Goal: Transaction & Acquisition: Book appointment/travel/reservation

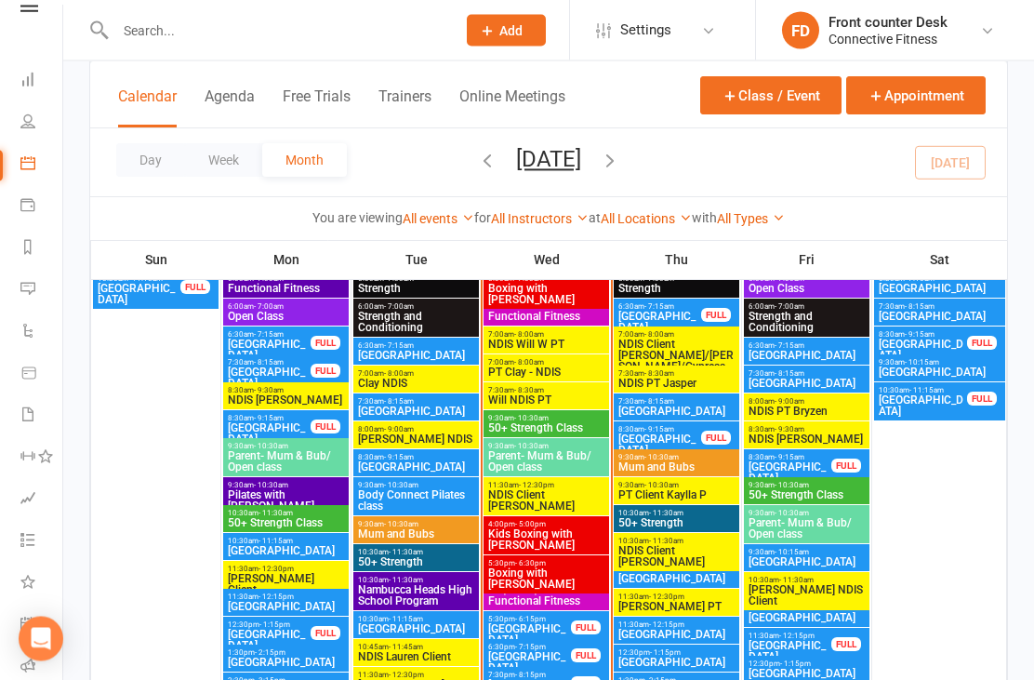
scroll to position [2150, 0]
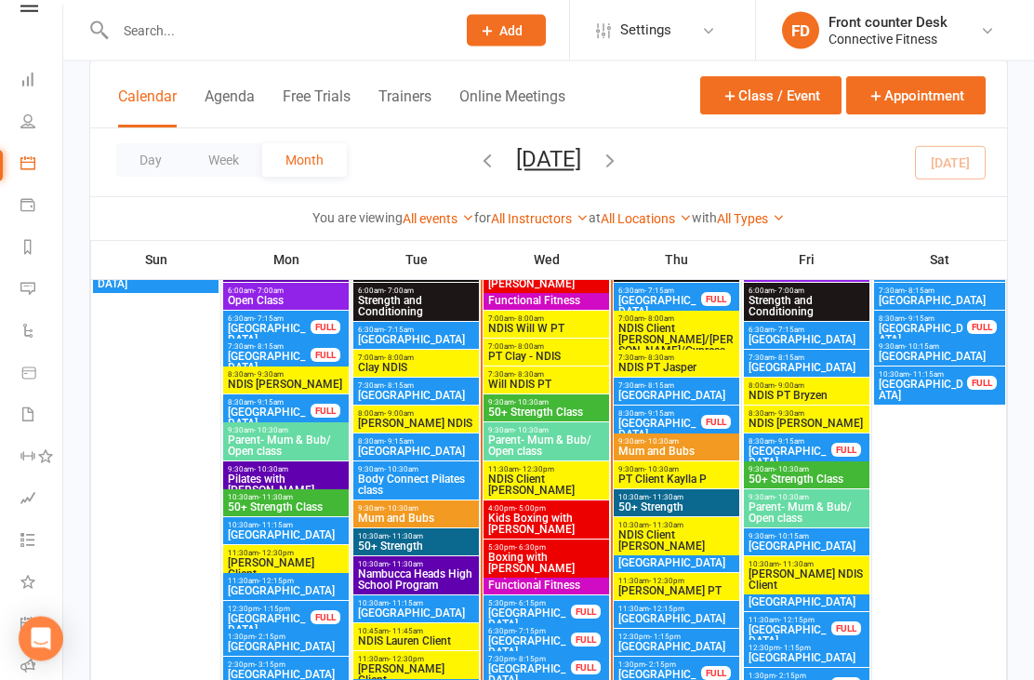
click at [559, 664] on span "[GEOGRAPHIC_DATA]" at bounding box center [529, 675] width 85 height 22
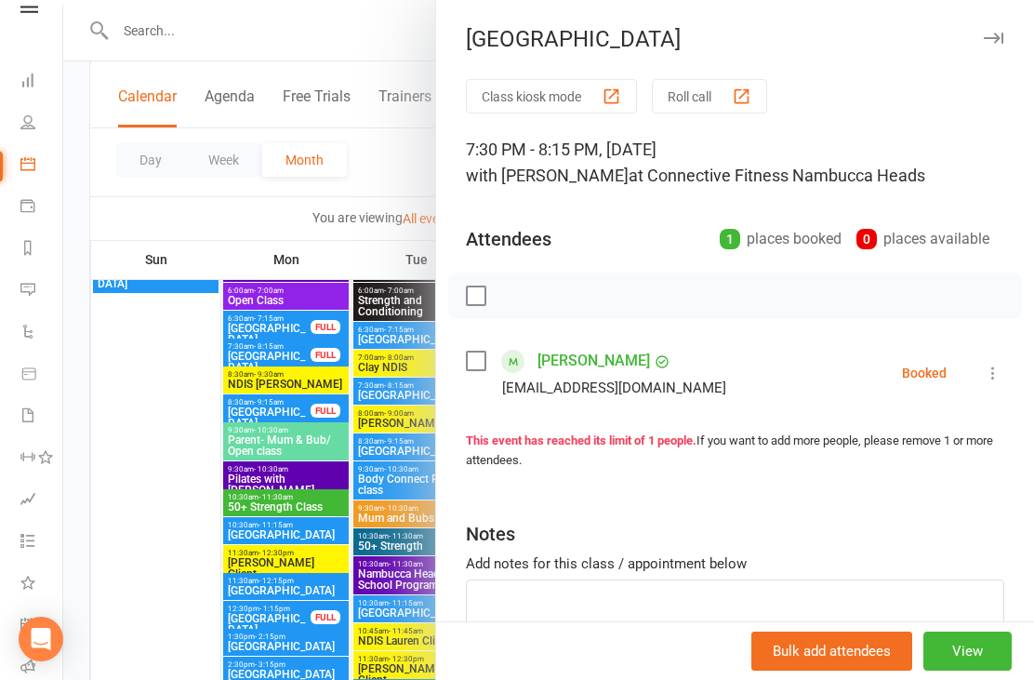
click at [154, 524] on div at bounding box center [548, 340] width 971 height 680
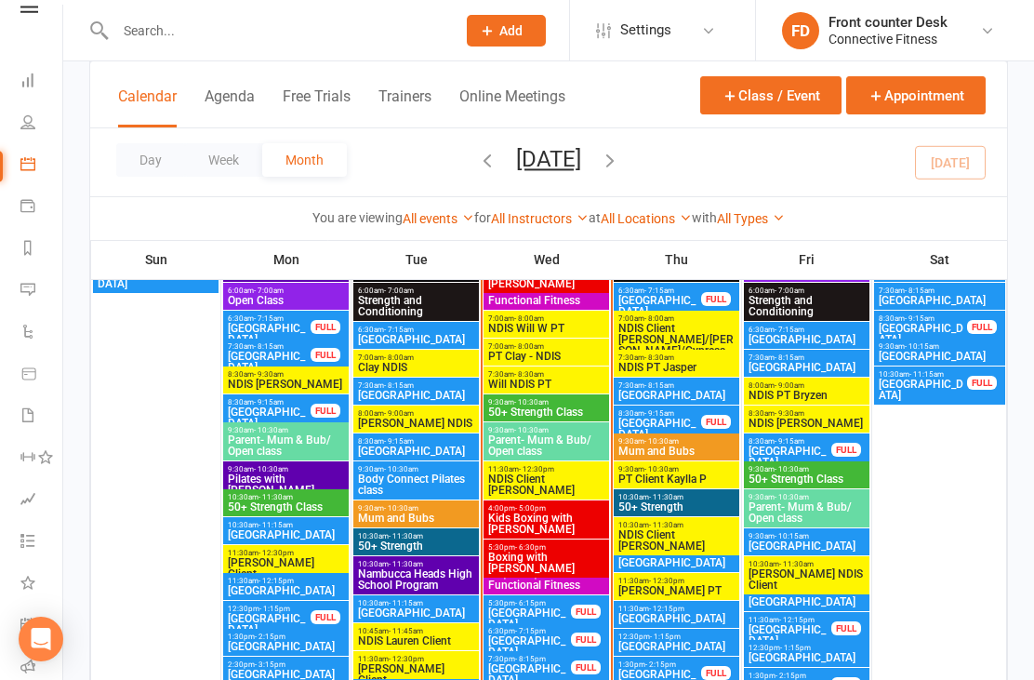
click at [549, 635] on span "[GEOGRAPHIC_DATA]" at bounding box center [529, 646] width 85 height 22
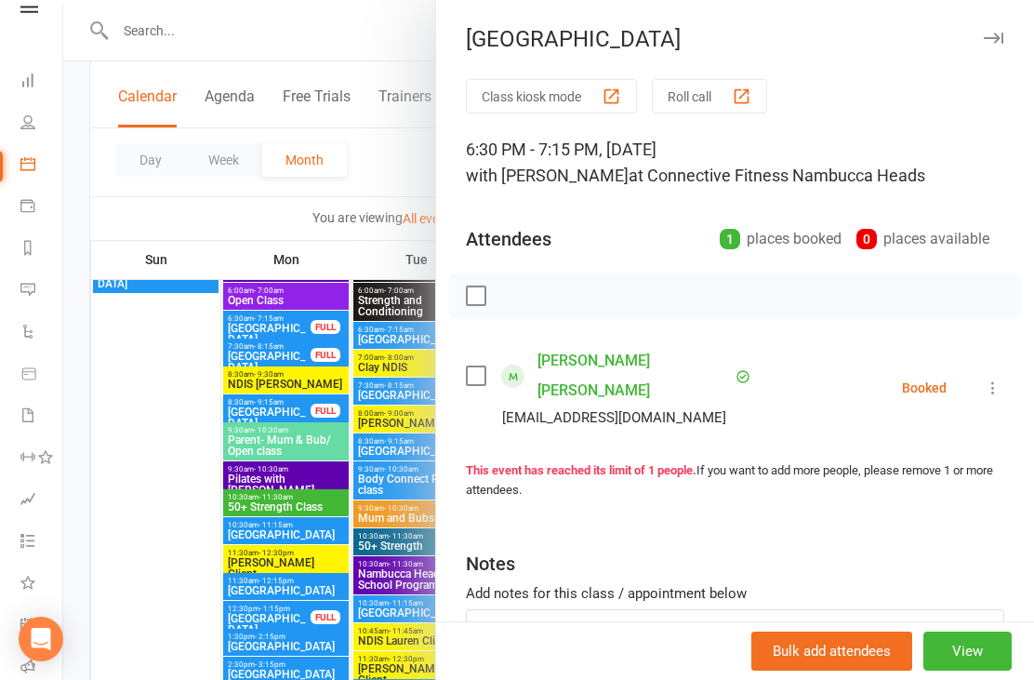
click at [163, 406] on div at bounding box center [548, 340] width 971 height 680
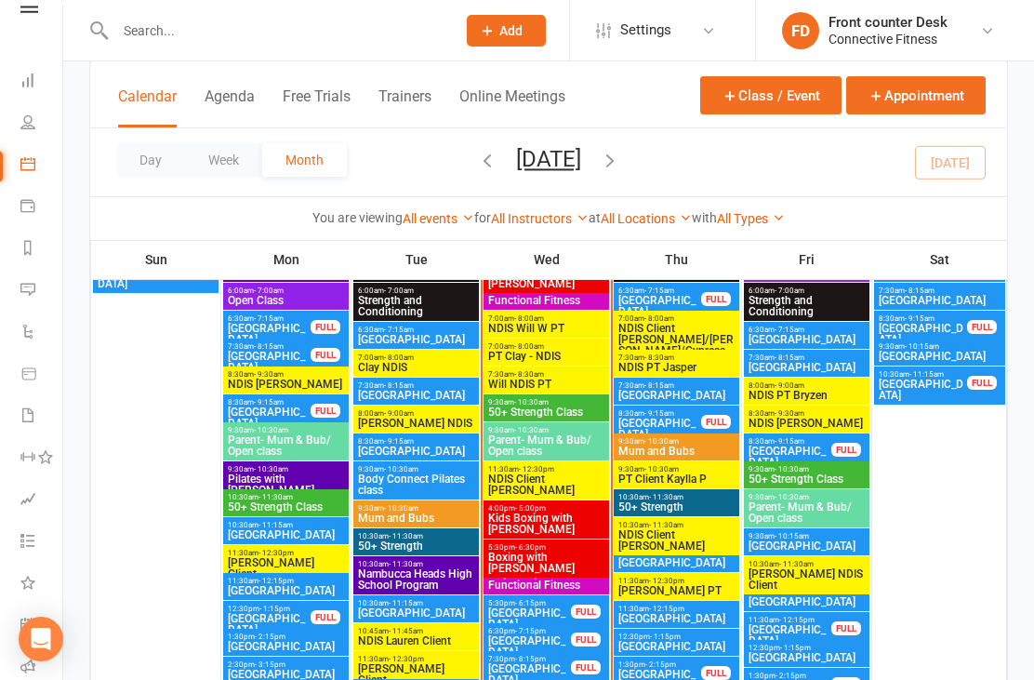
click at [475, 618] on div "10:30am - 11:15am [GEOGRAPHIC_DATA]" at bounding box center [416, 608] width 126 height 27
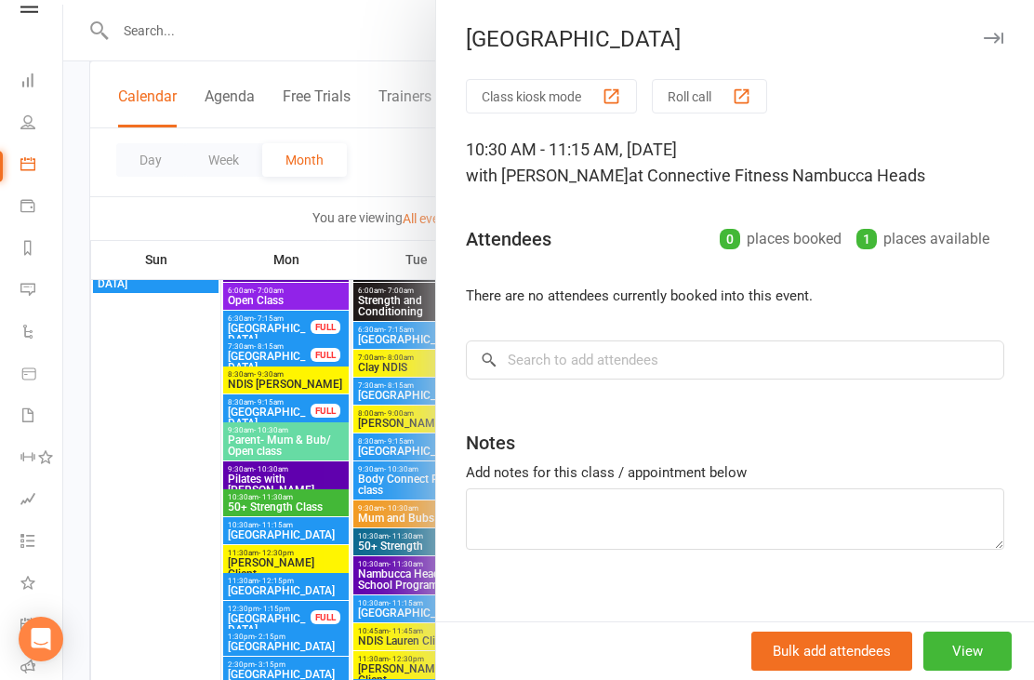
click at [152, 373] on div at bounding box center [548, 340] width 971 height 680
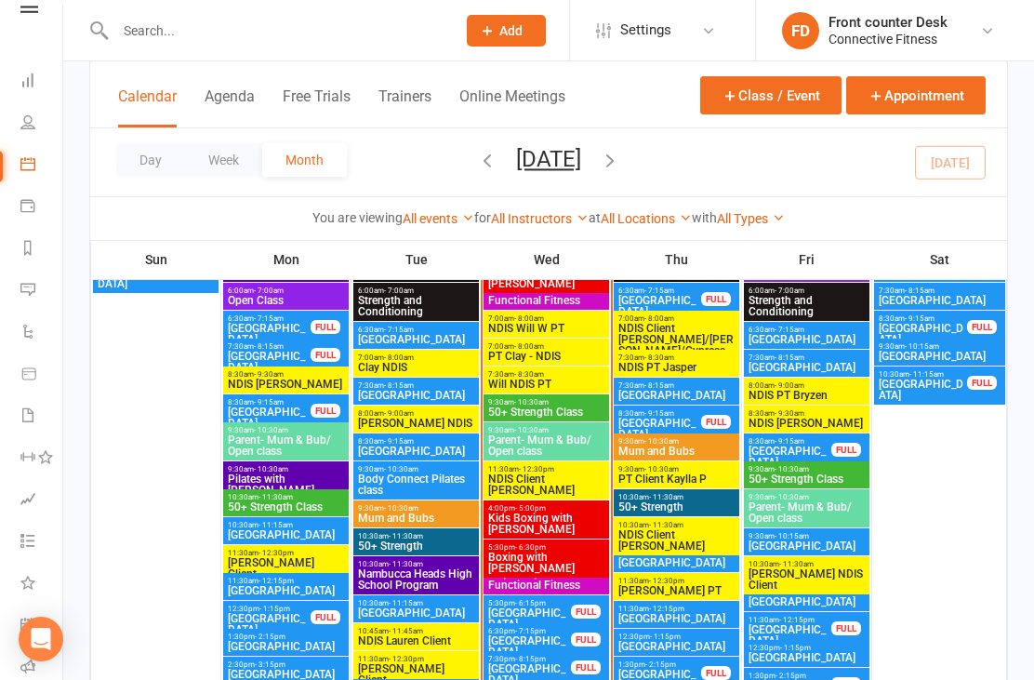
click at [555, 607] on span "[GEOGRAPHIC_DATA]" at bounding box center [529, 618] width 85 height 22
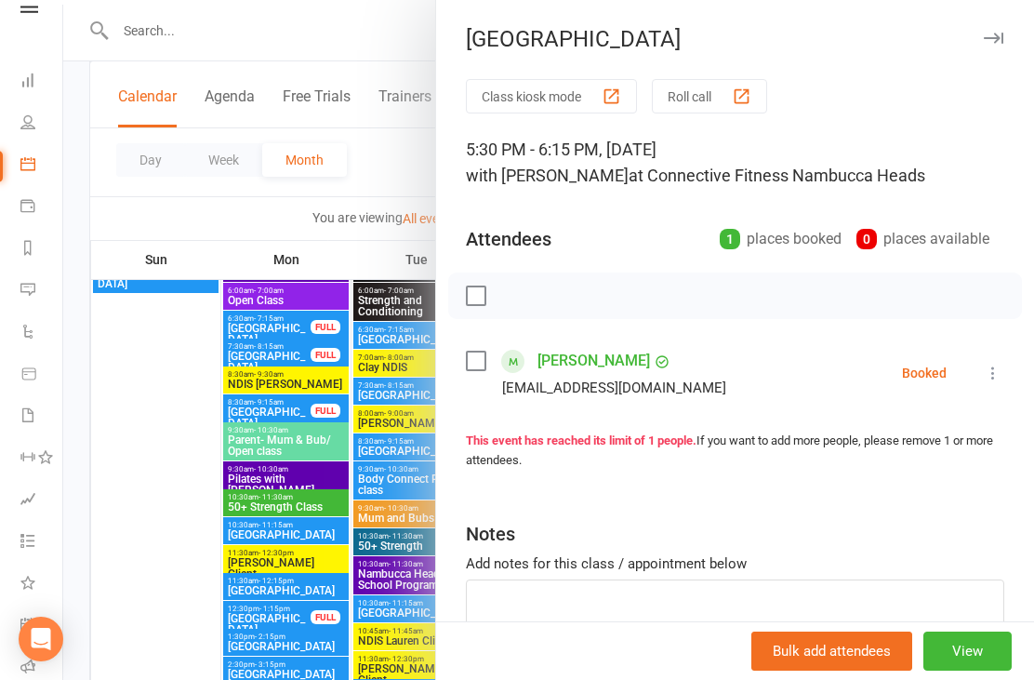
click at [152, 214] on div at bounding box center [548, 340] width 971 height 680
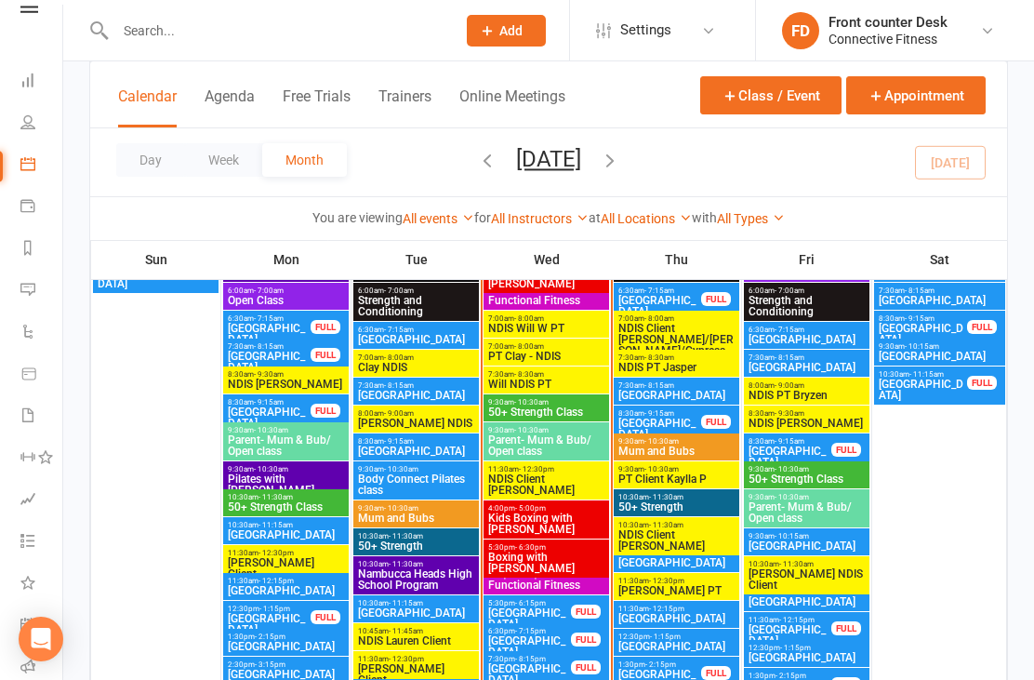
click at [20, 78] on icon at bounding box center [27, 80] width 15 height 15
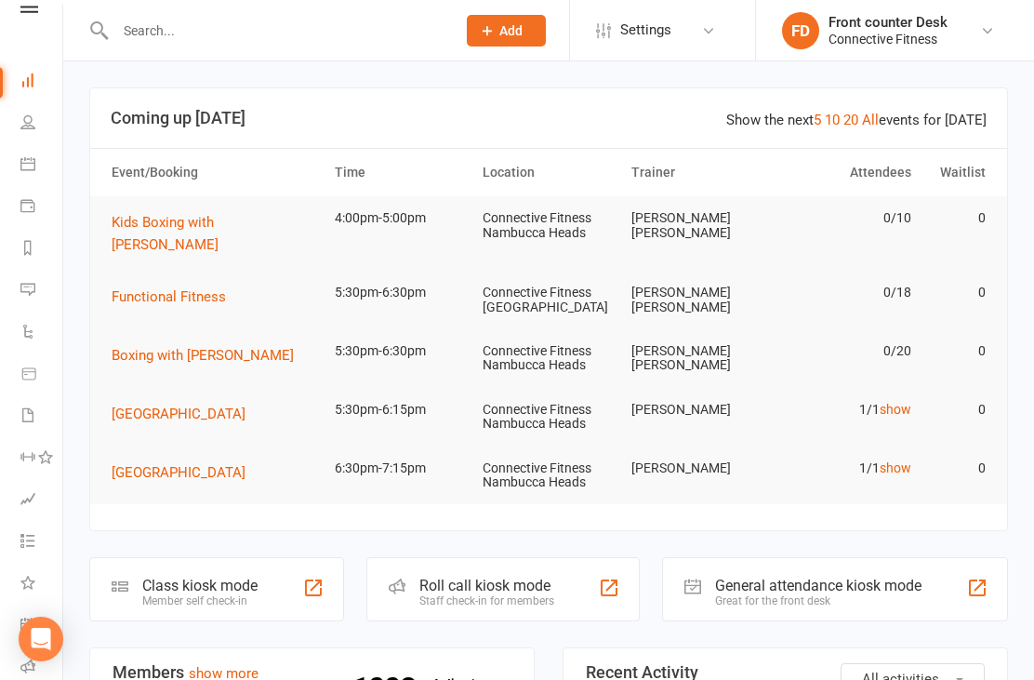
click at [879, 115] on link "All" at bounding box center [870, 120] width 17 height 17
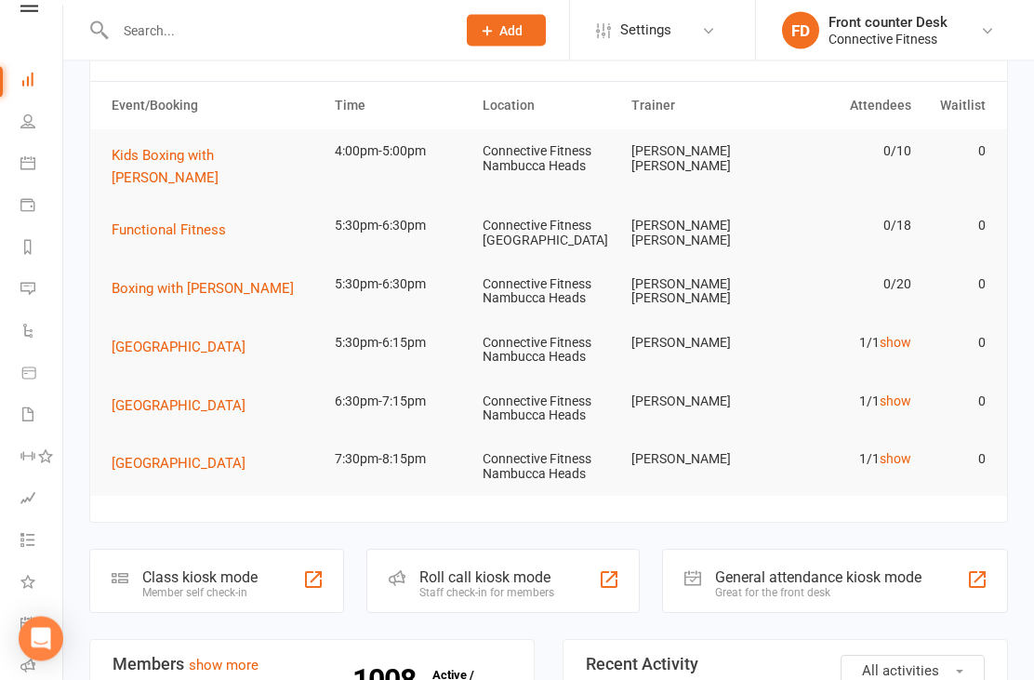
click at [900, 452] on link "show" at bounding box center [896, 459] width 32 height 15
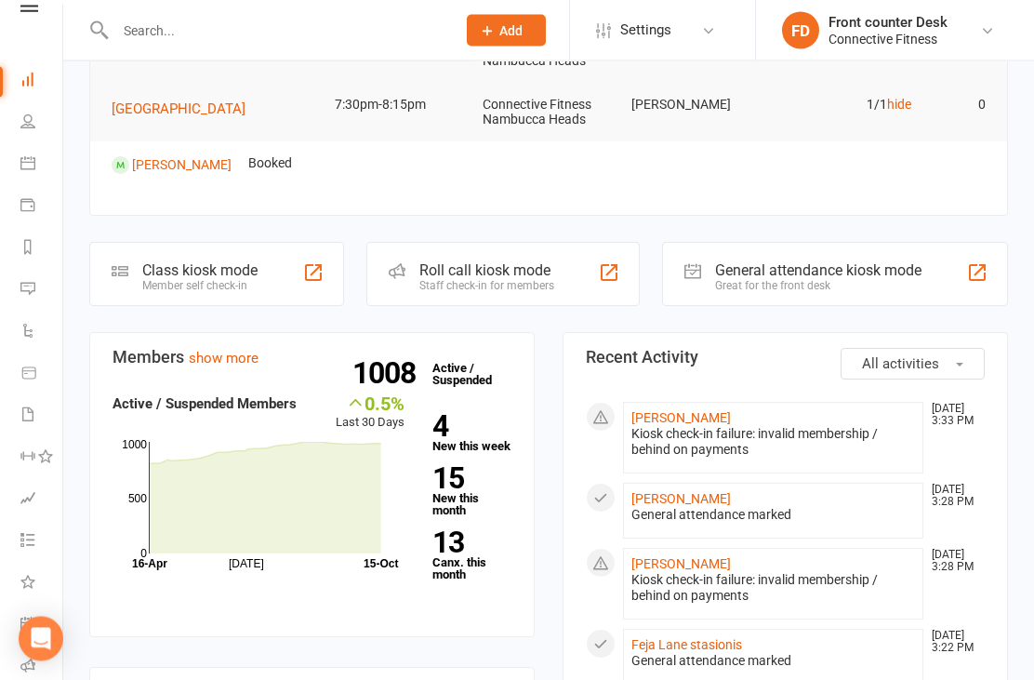
scroll to position [421, 0]
click at [668, 410] on link "[PERSON_NAME]" at bounding box center [680, 417] width 99 height 15
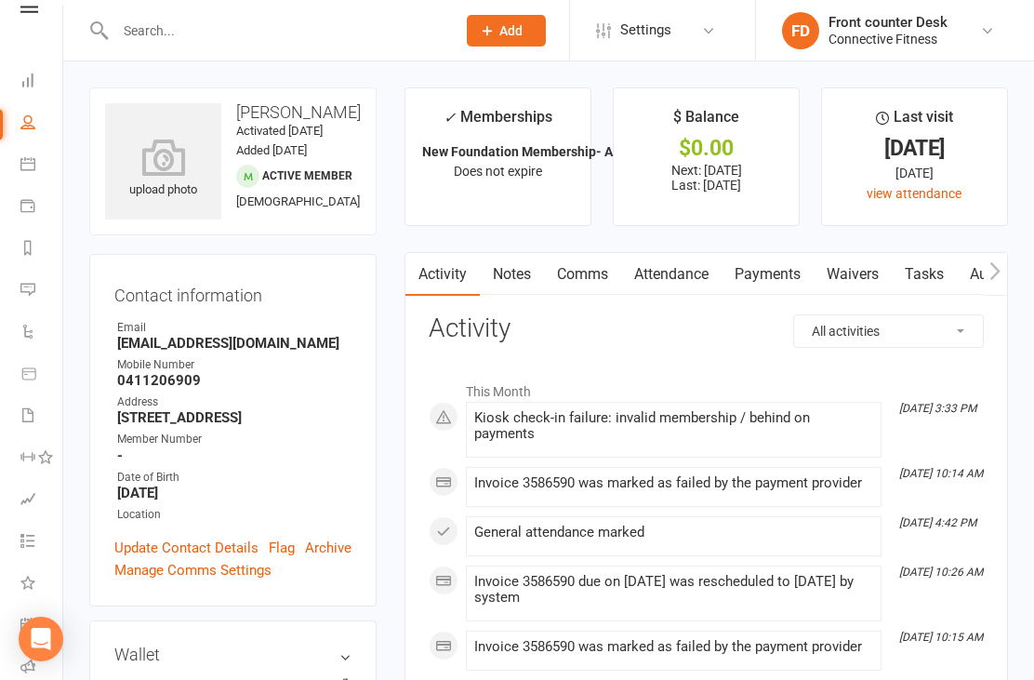
click at [28, 79] on icon at bounding box center [27, 80] width 15 height 15
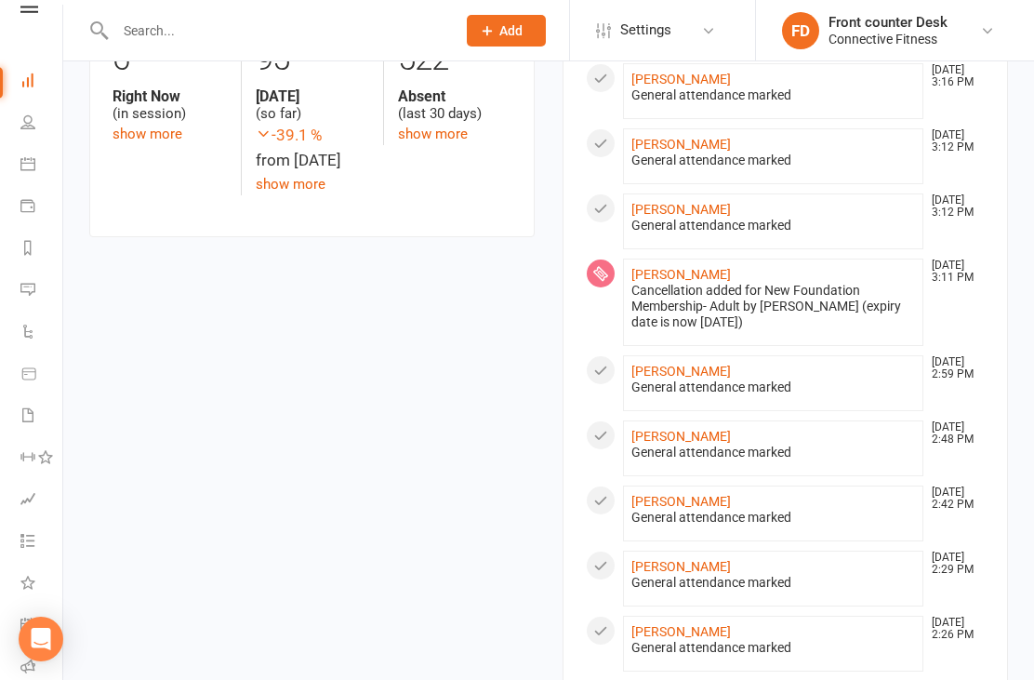
scroll to position [1007, 0]
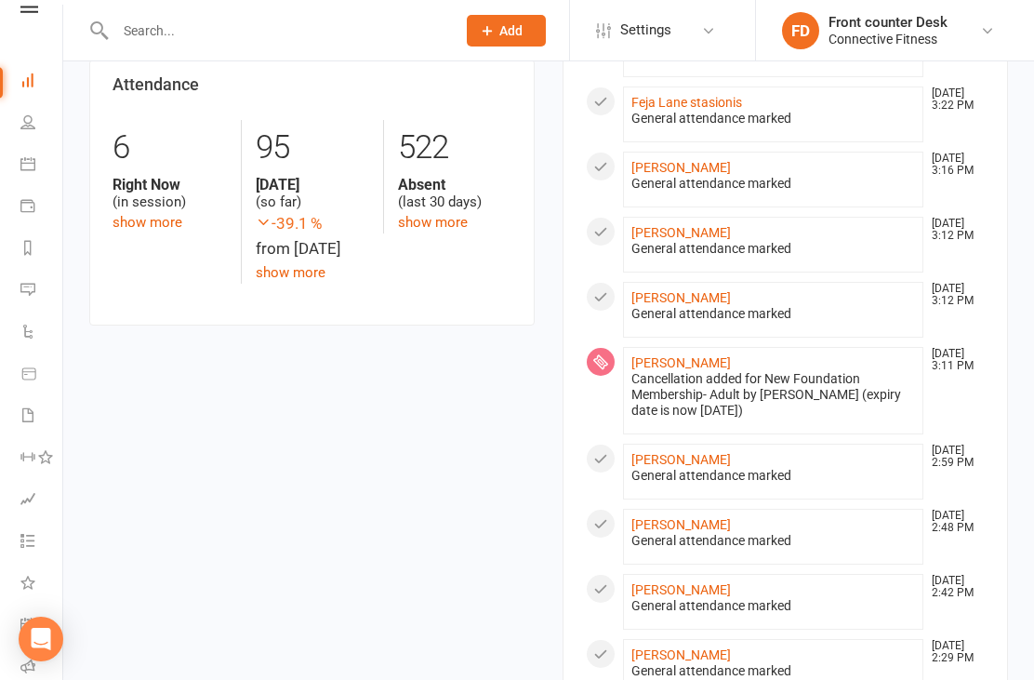
click at [668, 316] on ul "[PERSON_NAME] [DATE] 3:34 PM General attendance marked [PERSON_NAME] [DATE] 3:3…" at bounding box center [785, 565] width 399 height 1540
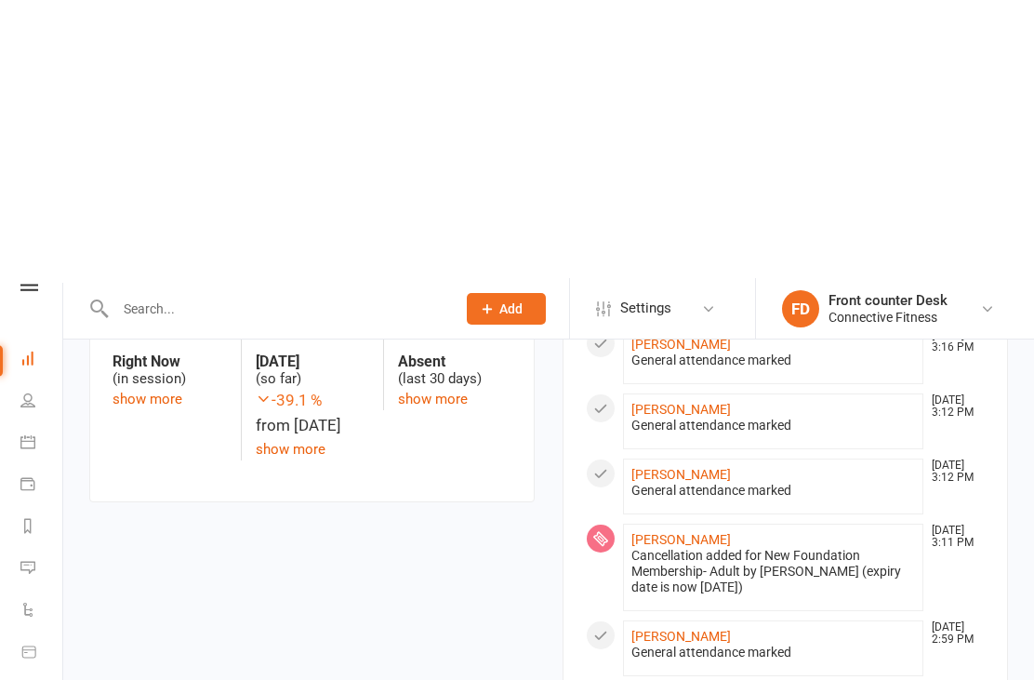
scroll to position [0, 0]
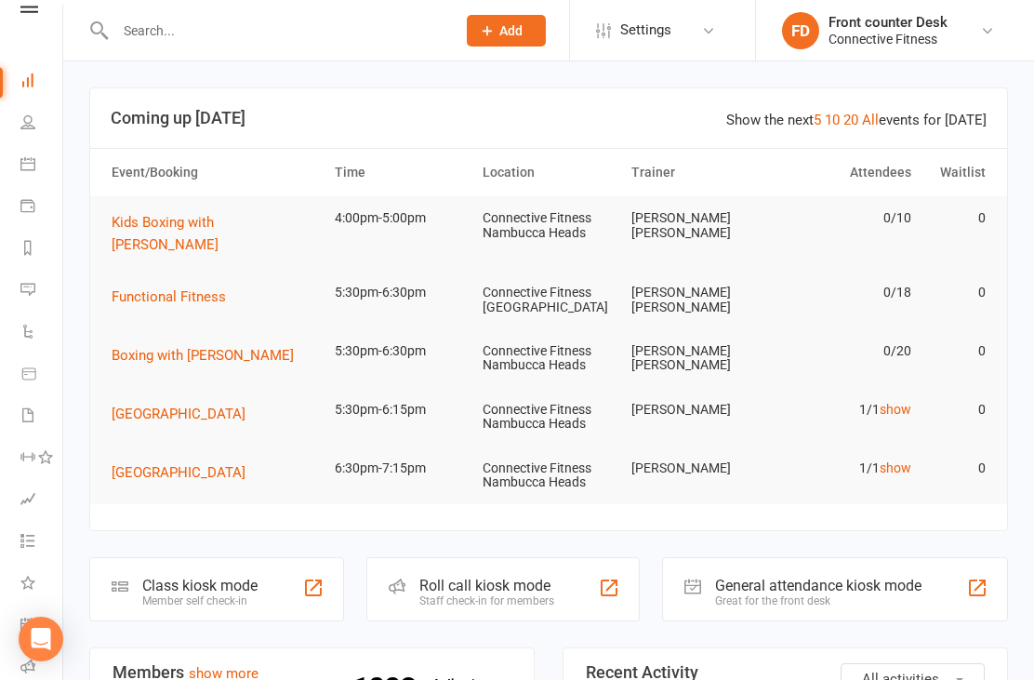
click at [41, 155] on link "Calendar" at bounding box center [41, 166] width 42 height 42
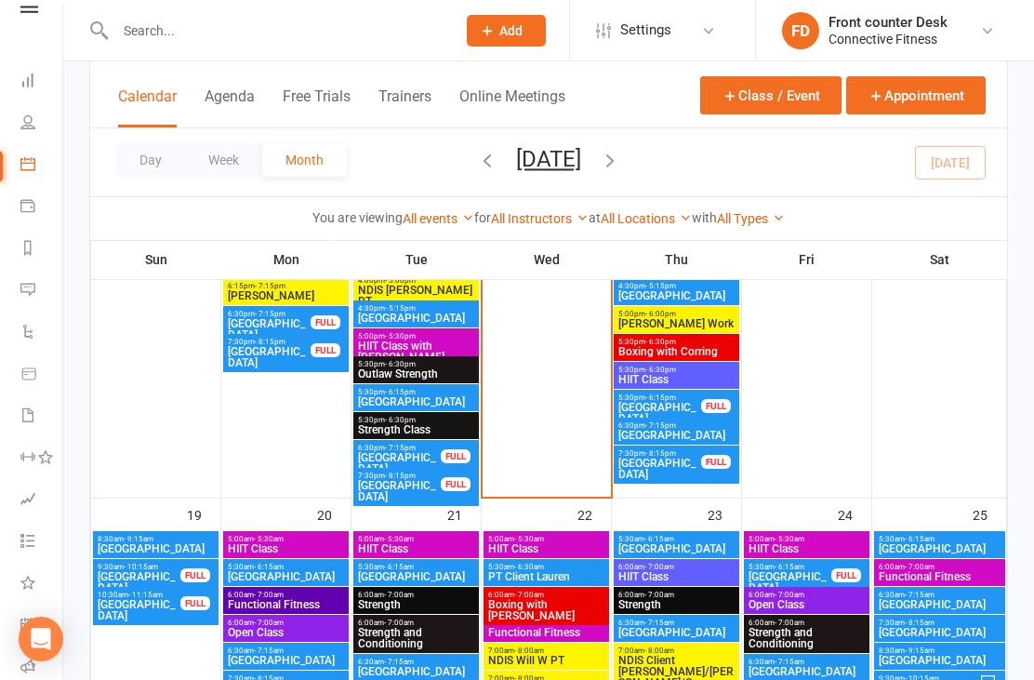
scroll to position [2781, 0]
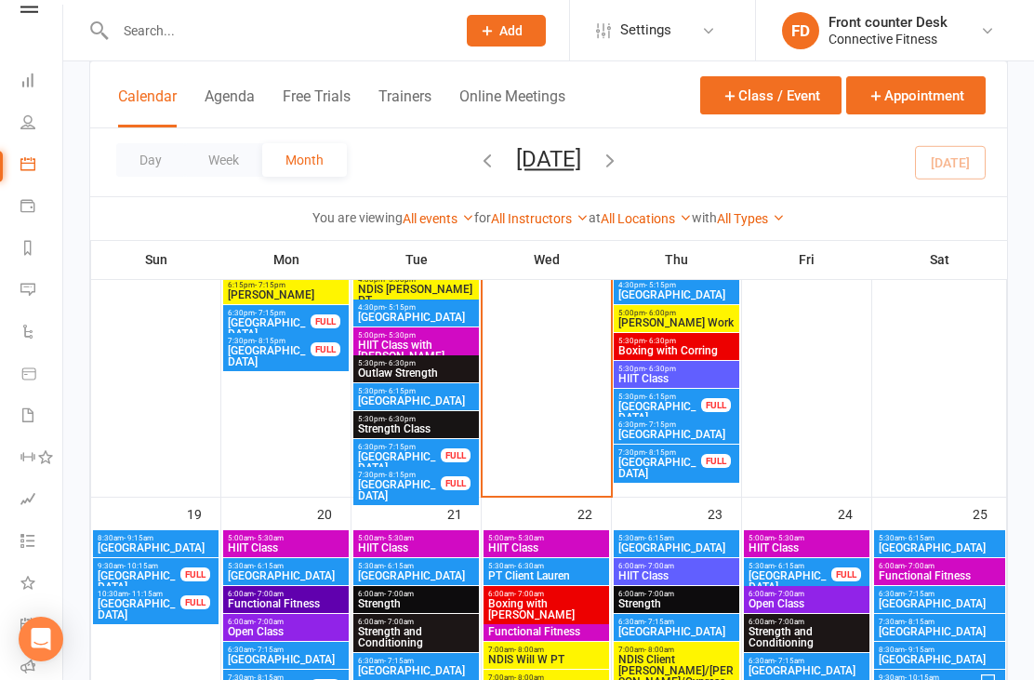
click at [693, 459] on span "[GEOGRAPHIC_DATA]" at bounding box center [659, 468] width 85 height 22
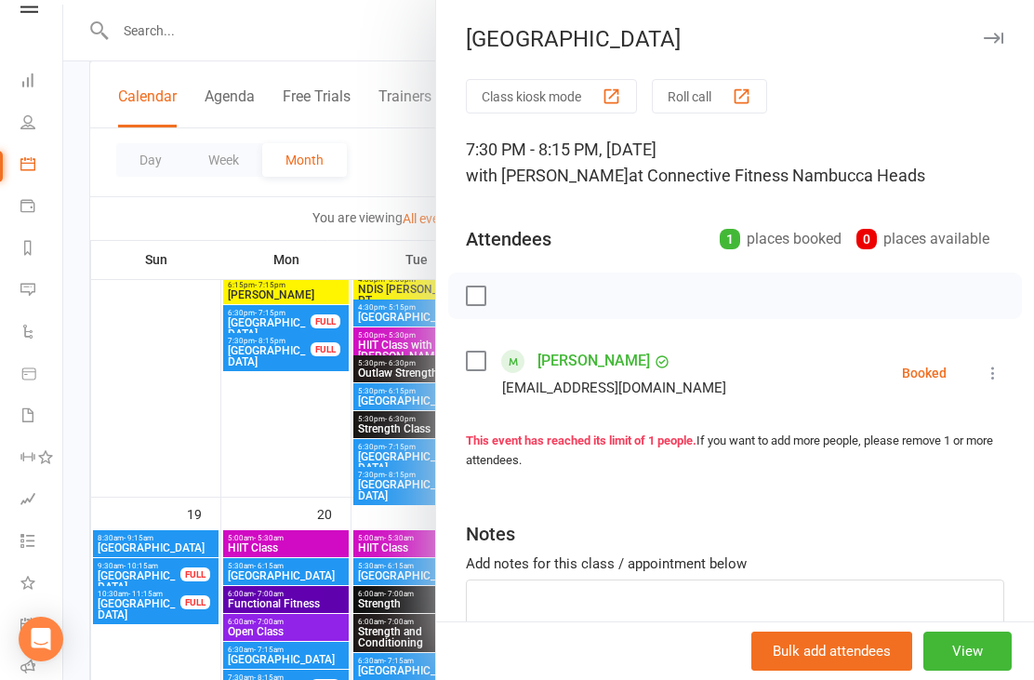
click at [282, 380] on div at bounding box center [548, 340] width 971 height 680
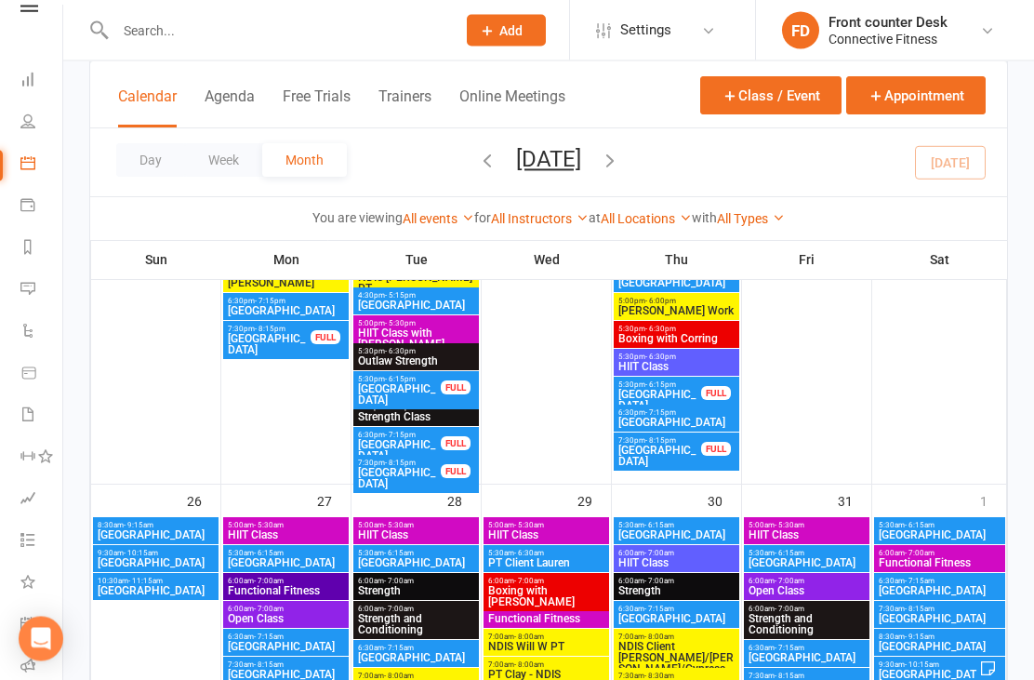
click at [686, 445] on span "[GEOGRAPHIC_DATA]" at bounding box center [659, 456] width 85 height 22
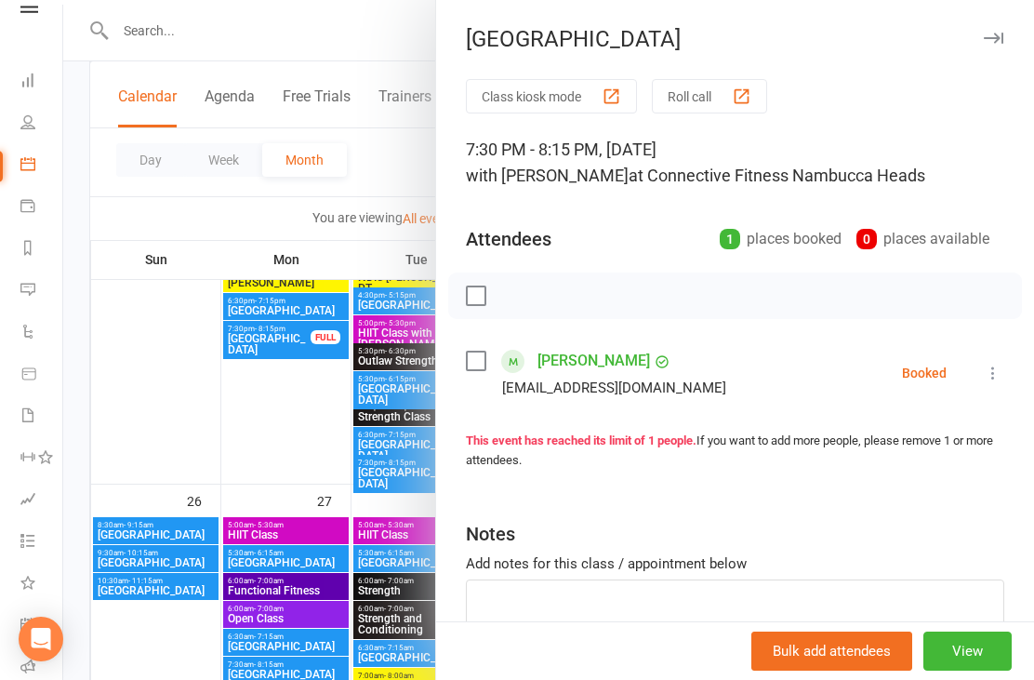
click at [261, 405] on div at bounding box center [548, 340] width 971 height 680
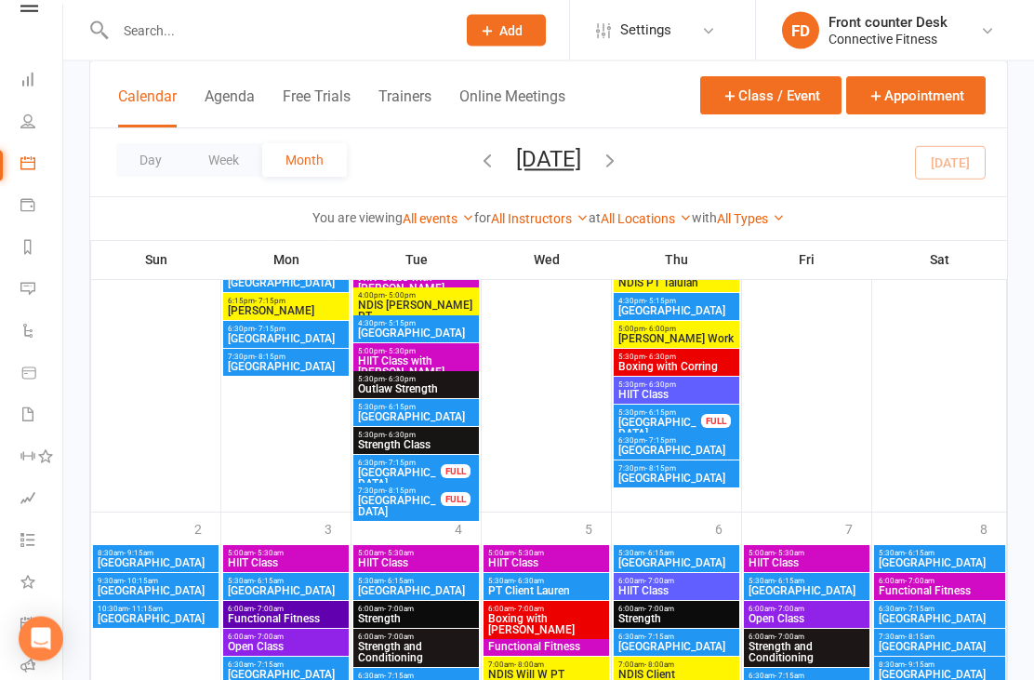
click at [693, 473] on span "[GEOGRAPHIC_DATA]" at bounding box center [676, 478] width 118 height 11
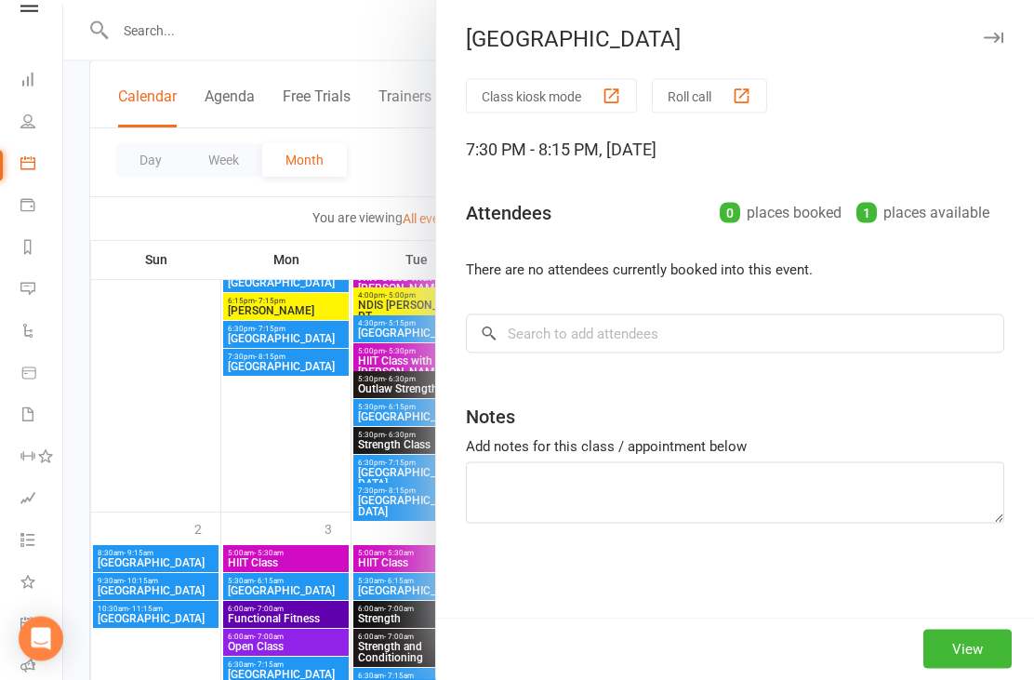
scroll to position [4687, 0]
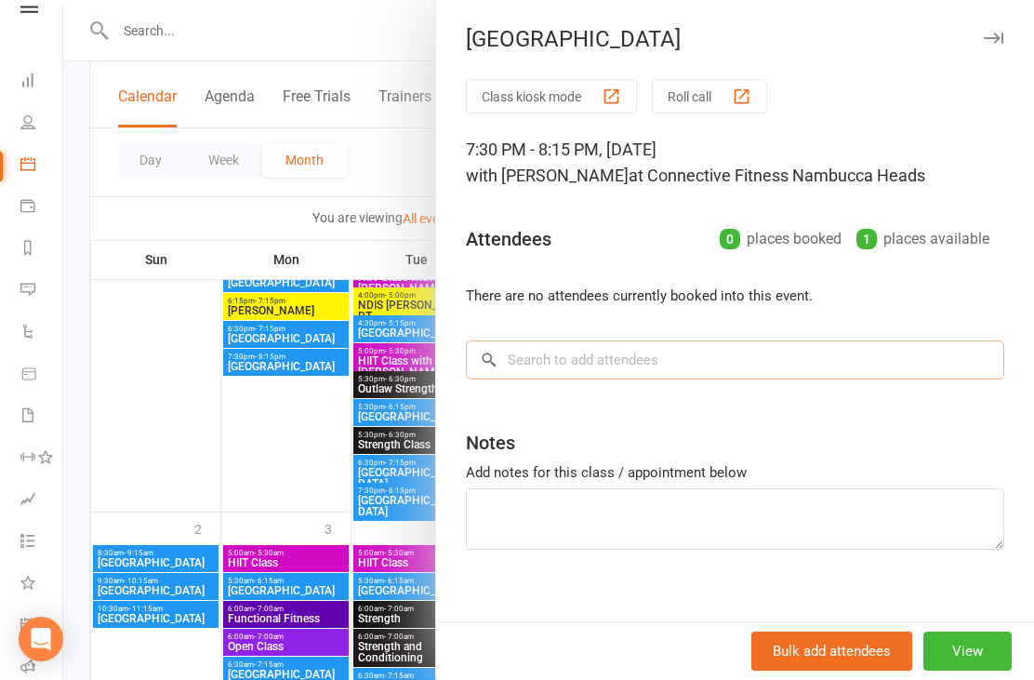
click at [649, 345] on input "search" at bounding box center [735, 359] width 538 height 39
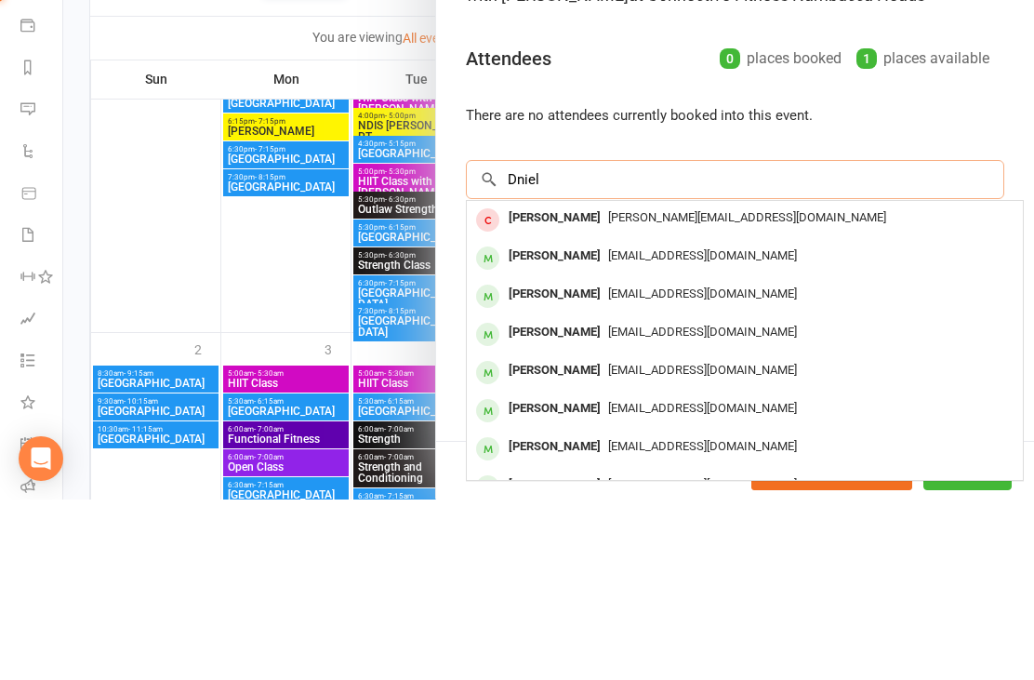
type input "Dniel"
click at [538, 423] on div "[PERSON_NAME]" at bounding box center [554, 436] width 107 height 27
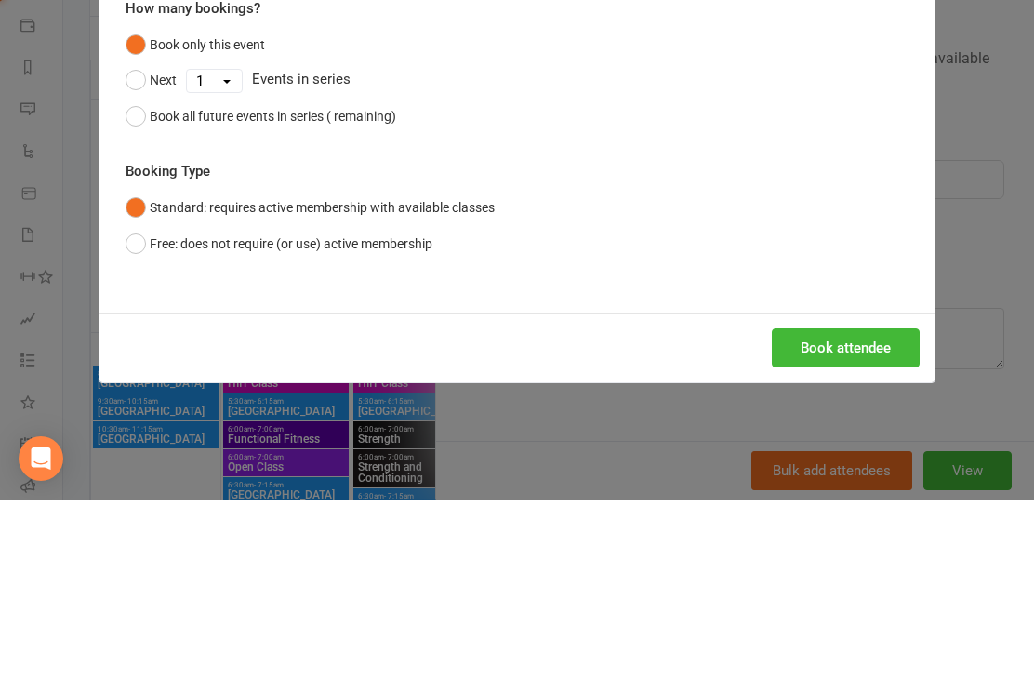
scroll to position [4867, 0]
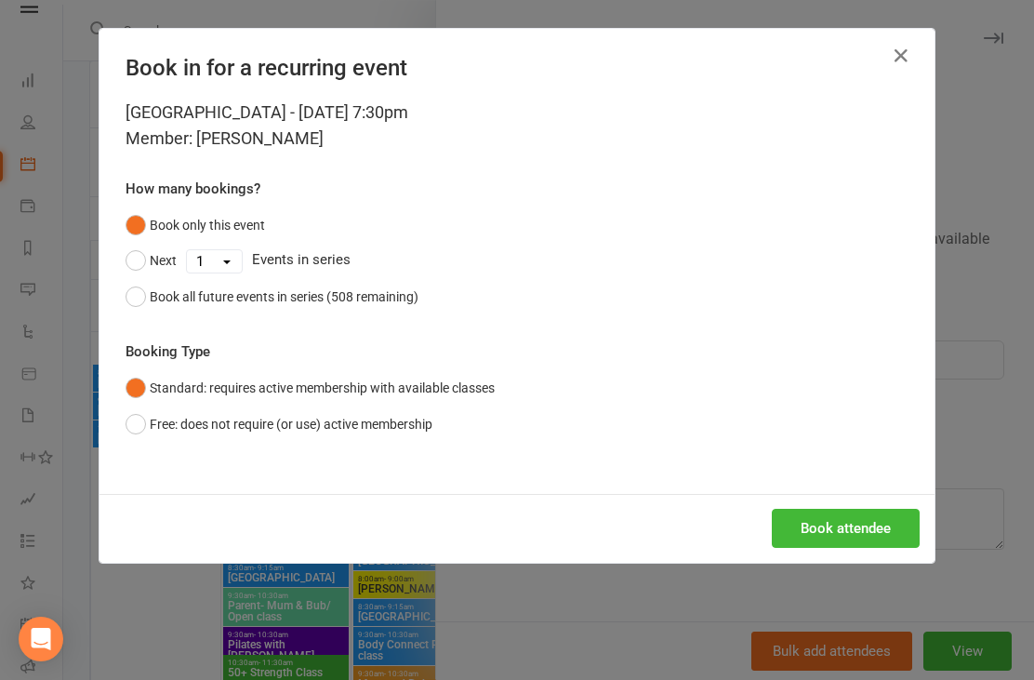
click at [833, 510] on button "Book attendee" at bounding box center [846, 528] width 148 height 39
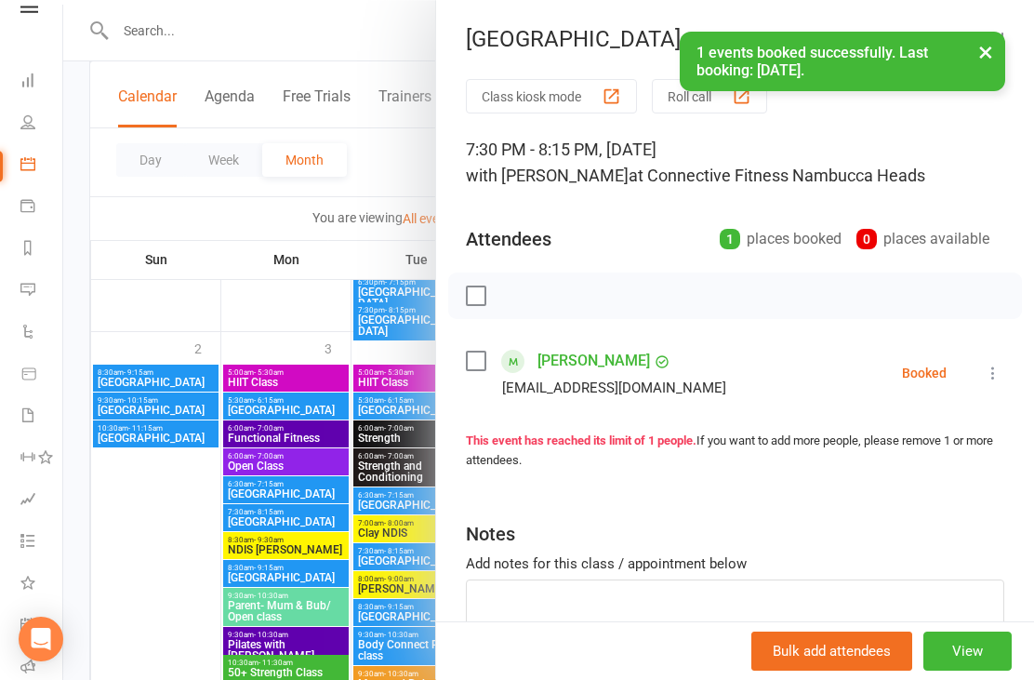
click at [188, 583] on div at bounding box center [548, 340] width 971 height 680
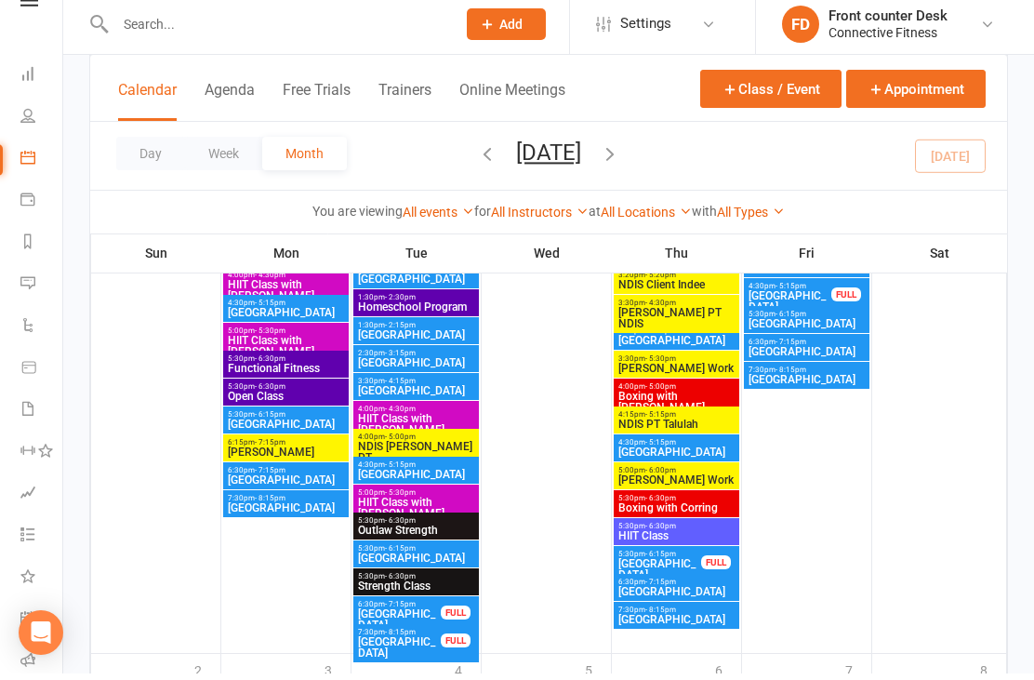
scroll to position [4546, 0]
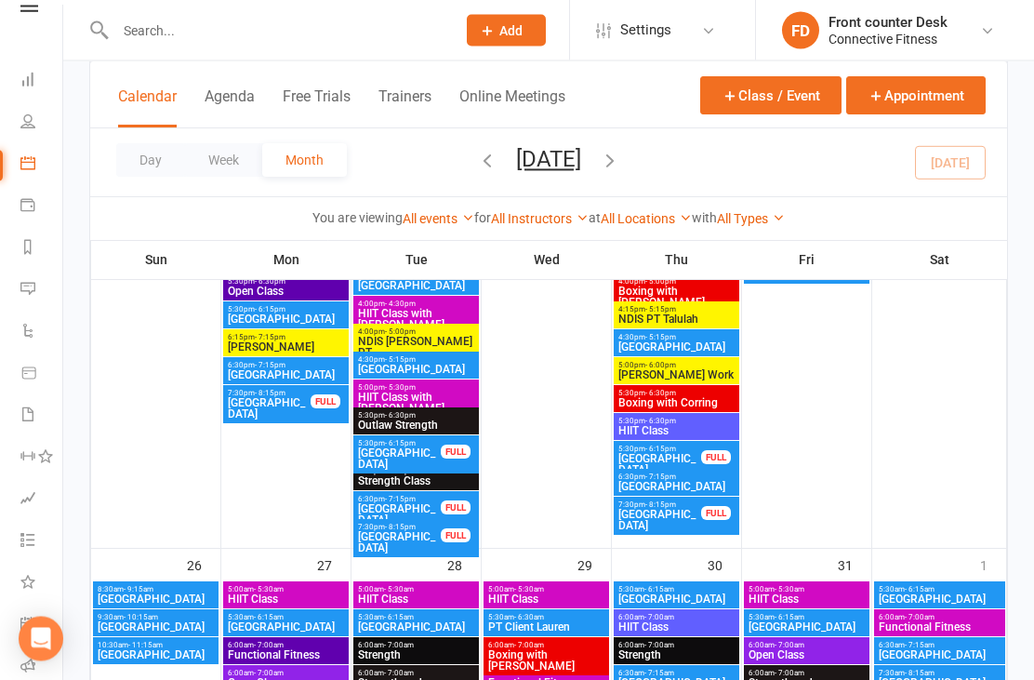
click at [713, 482] on span "[GEOGRAPHIC_DATA]" at bounding box center [676, 487] width 118 height 11
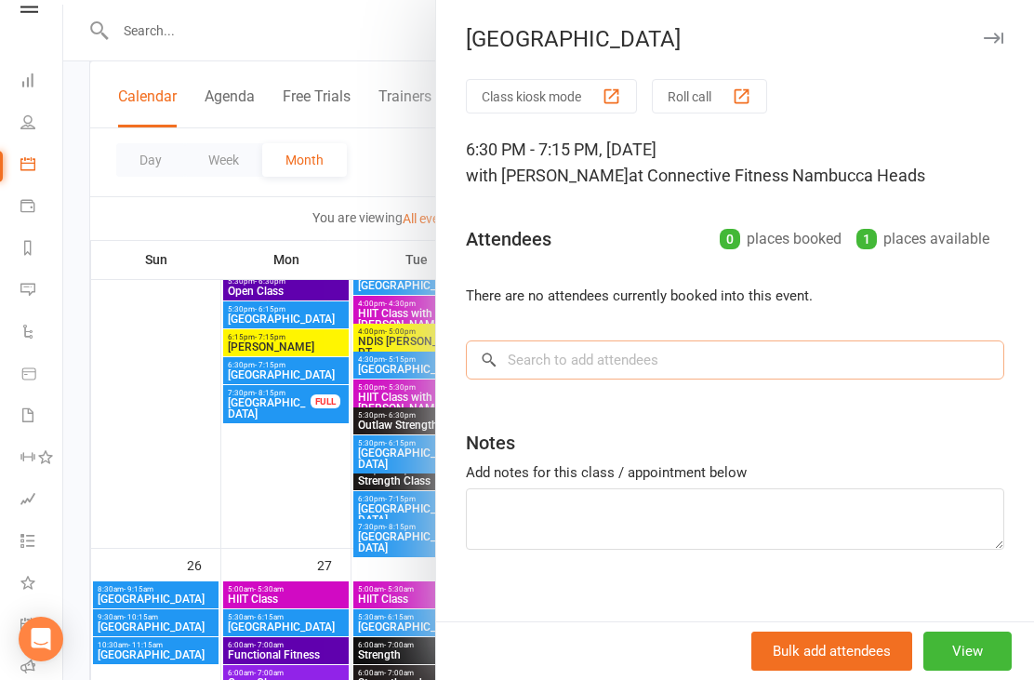
click at [733, 356] on input "search" at bounding box center [735, 359] width 538 height 39
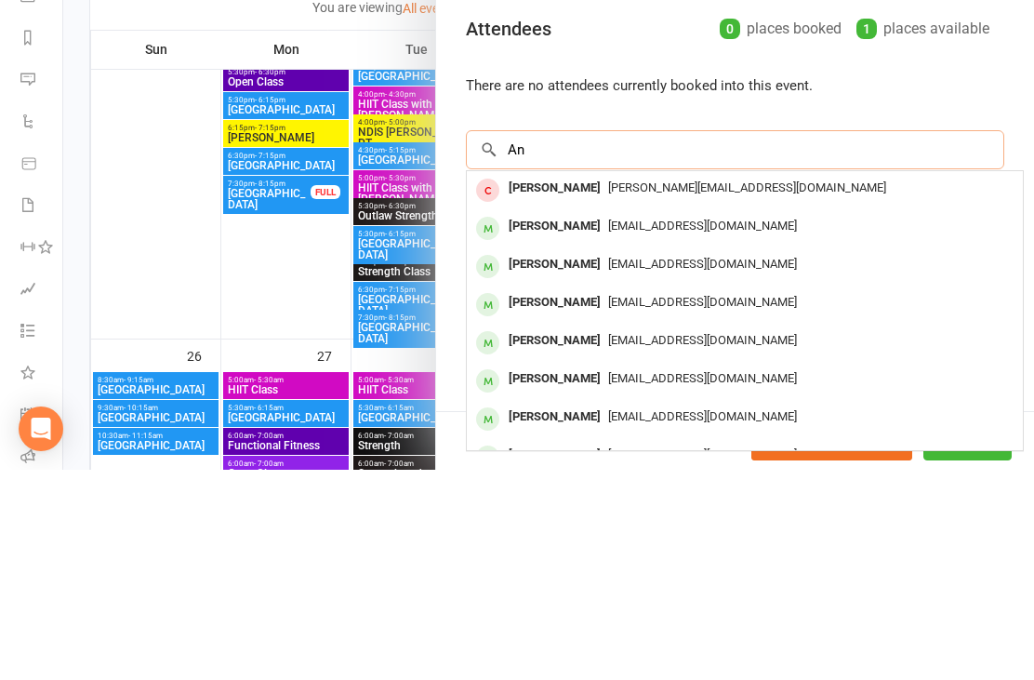
type input "A"
type input "[PERSON_NAME]"
click at [691, 429] on span "[EMAIL_ADDRESS][DOMAIN_NAME]" at bounding box center [702, 436] width 189 height 14
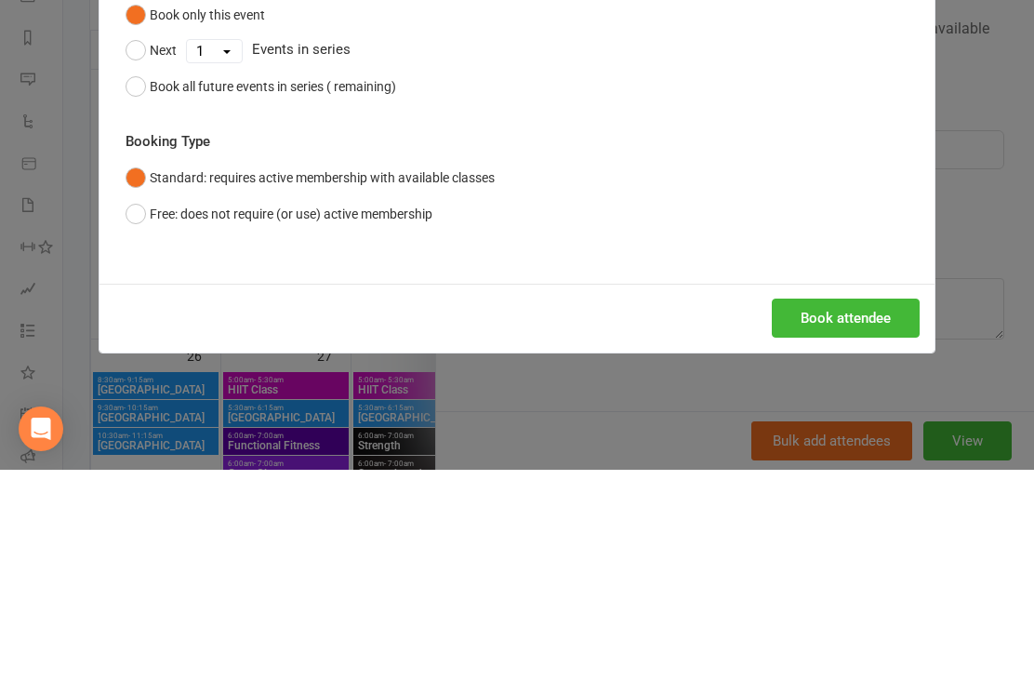
scroll to position [3900, 0]
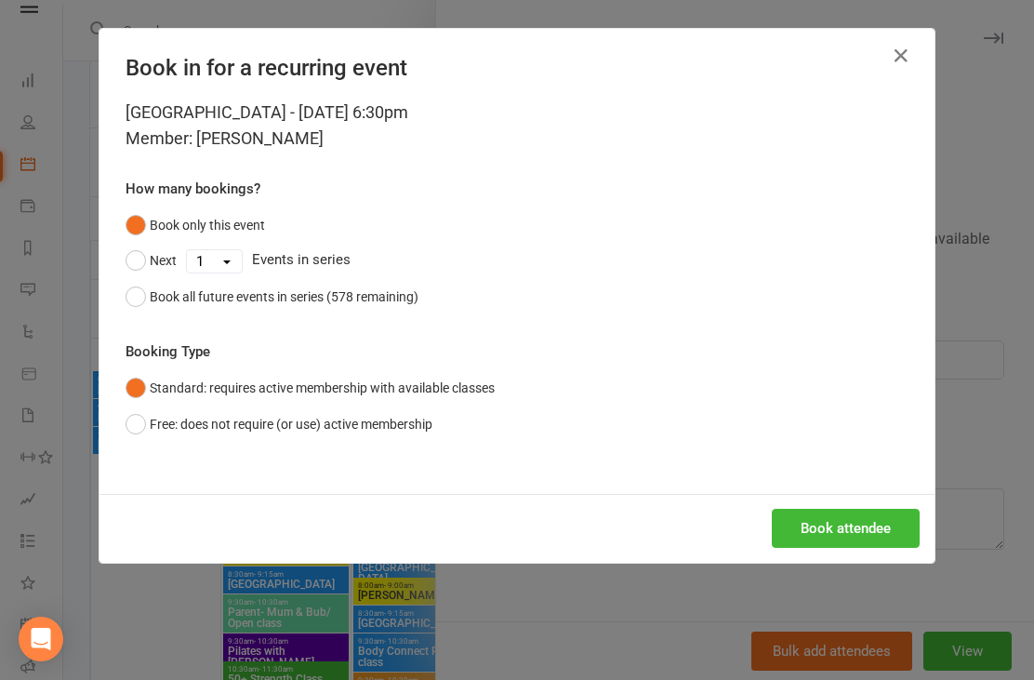
click at [835, 523] on button "Book attendee" at bounding box center [846, 528] width 148 height 39
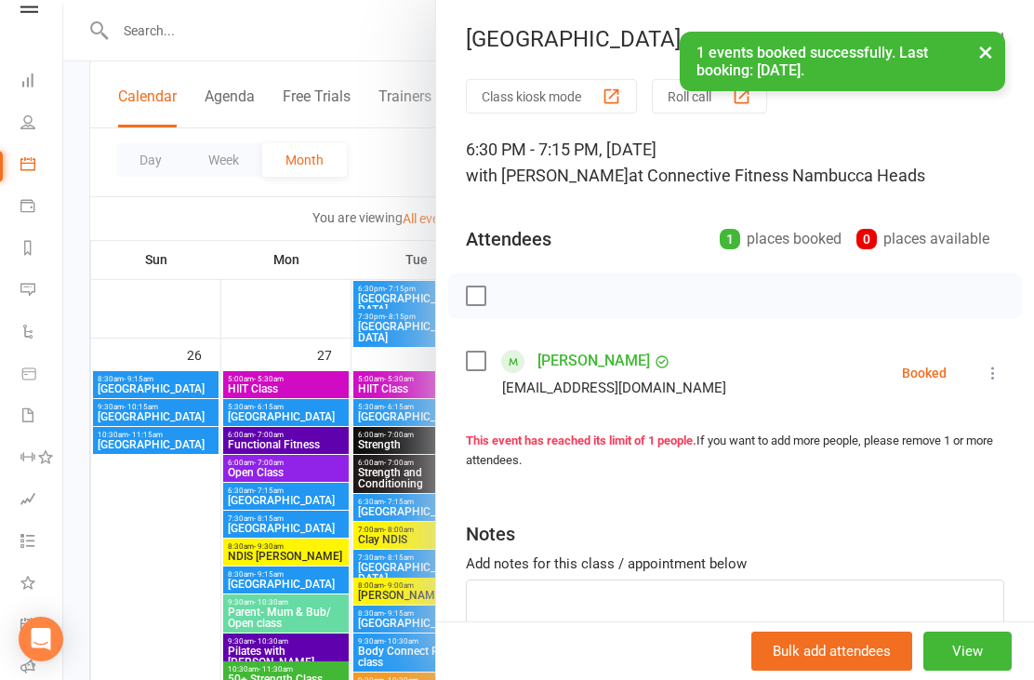
click at [126, 498] on div at bounding box center [548, 340] width 971 height 680
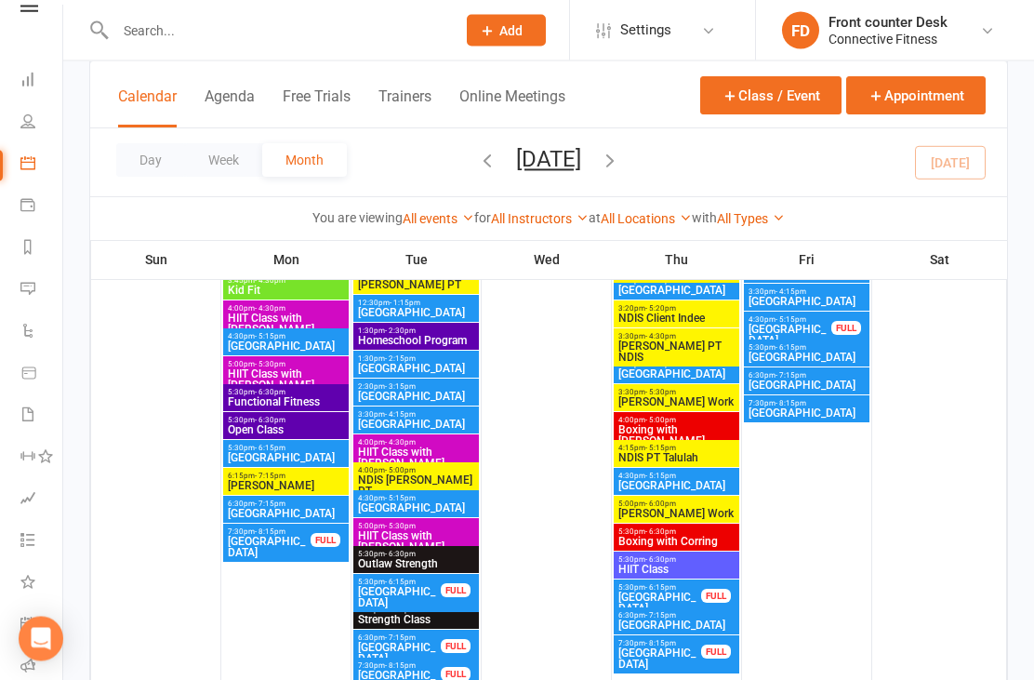
scroll to position [3552, 0]
click at [706, 625] on span "[GEOGRAPHIC_DATA]" at bounding box center [676, 624] width 118 height 11
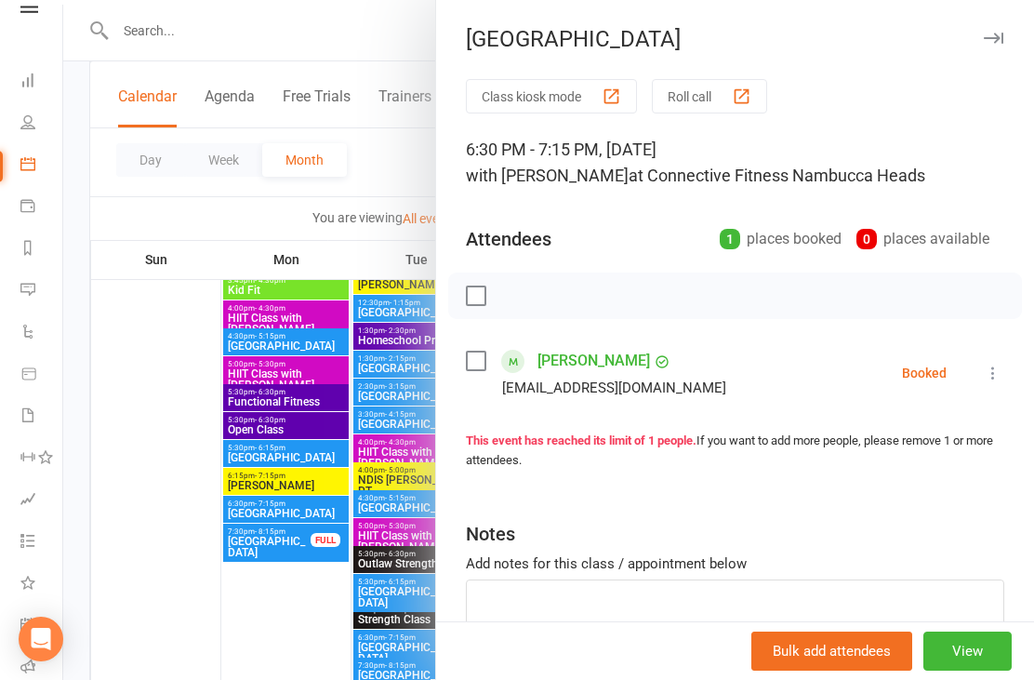
click at [149, 553] on div at bounding box center [548, 340] width 971 height 680
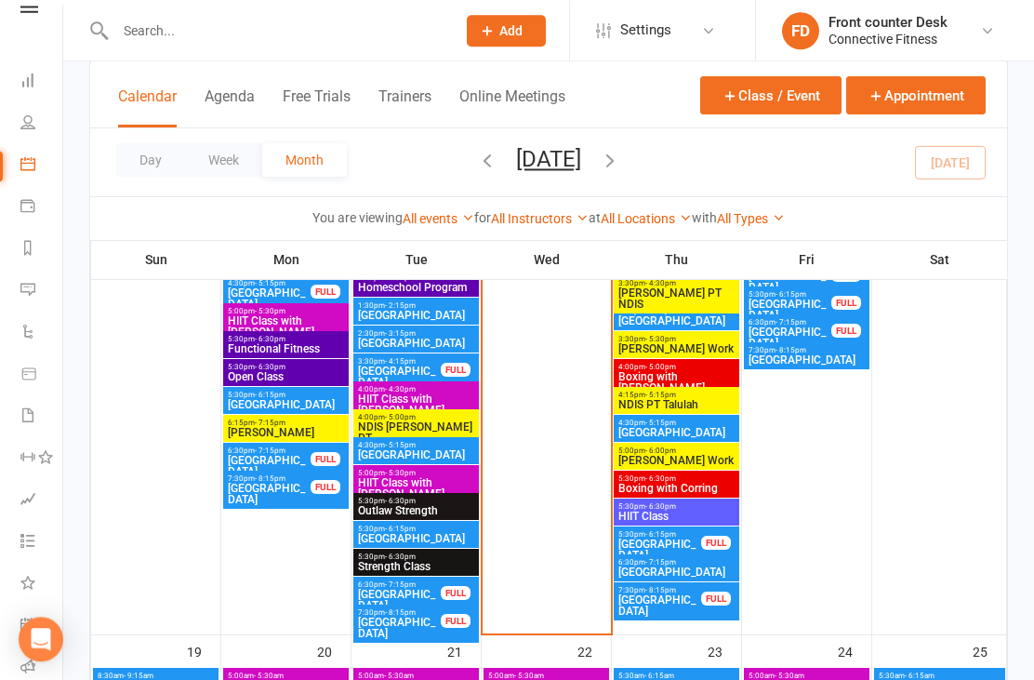
scroll to position [2596, 0]
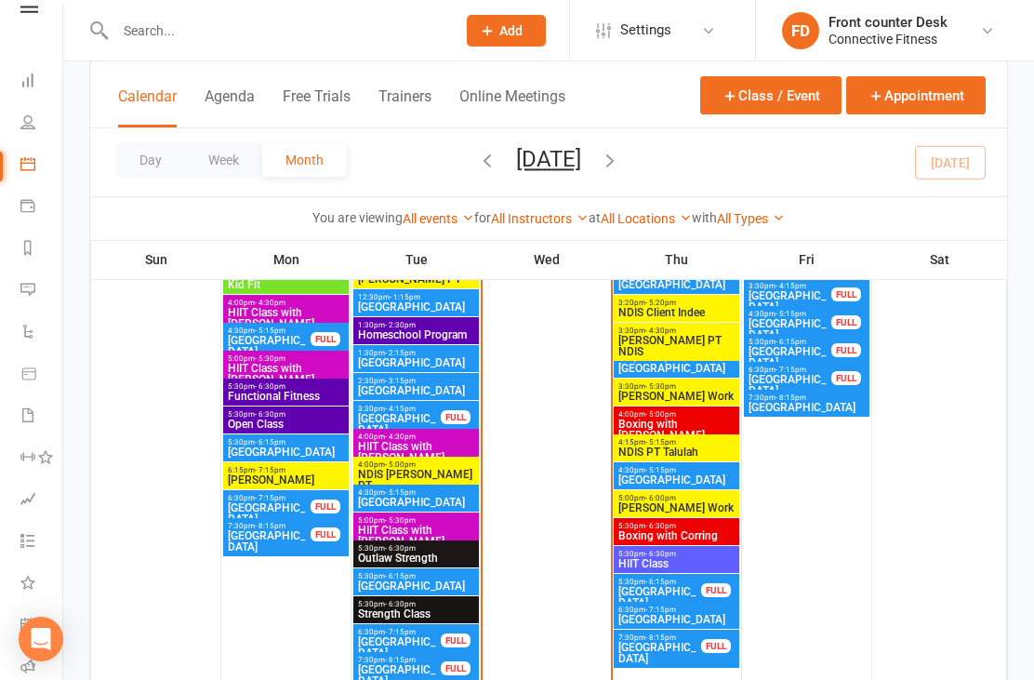
click at [718, 611] on span "6:30pm - 7:15pm" at bounding box center [676, 609] width 118 height 8
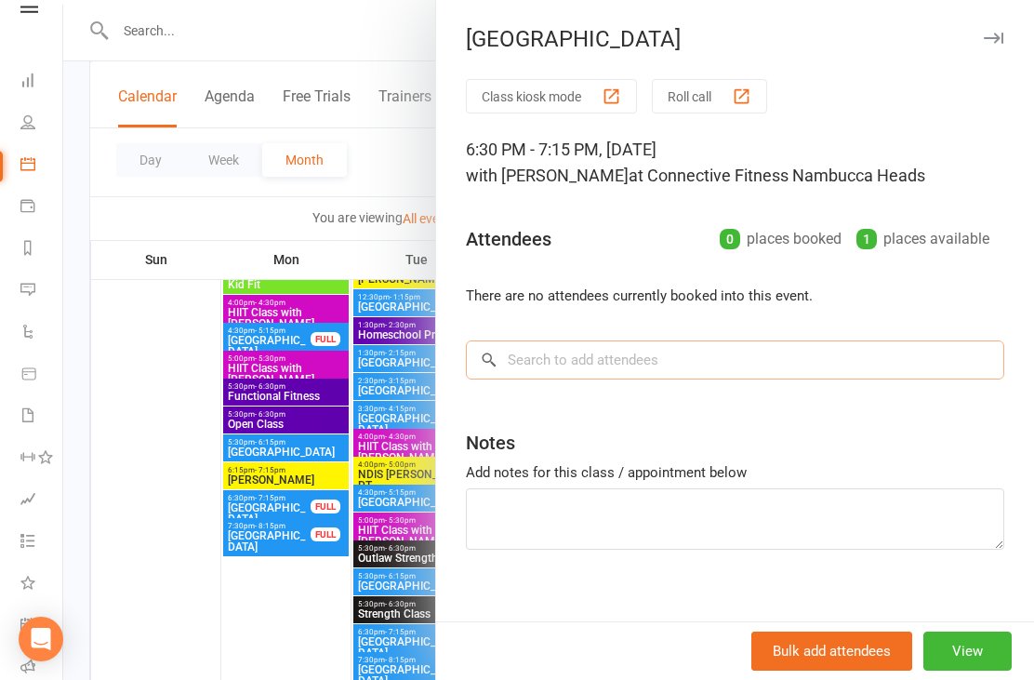
click at [722, 360] on input "search" at bounding box center [735, 359] width 538 height 39
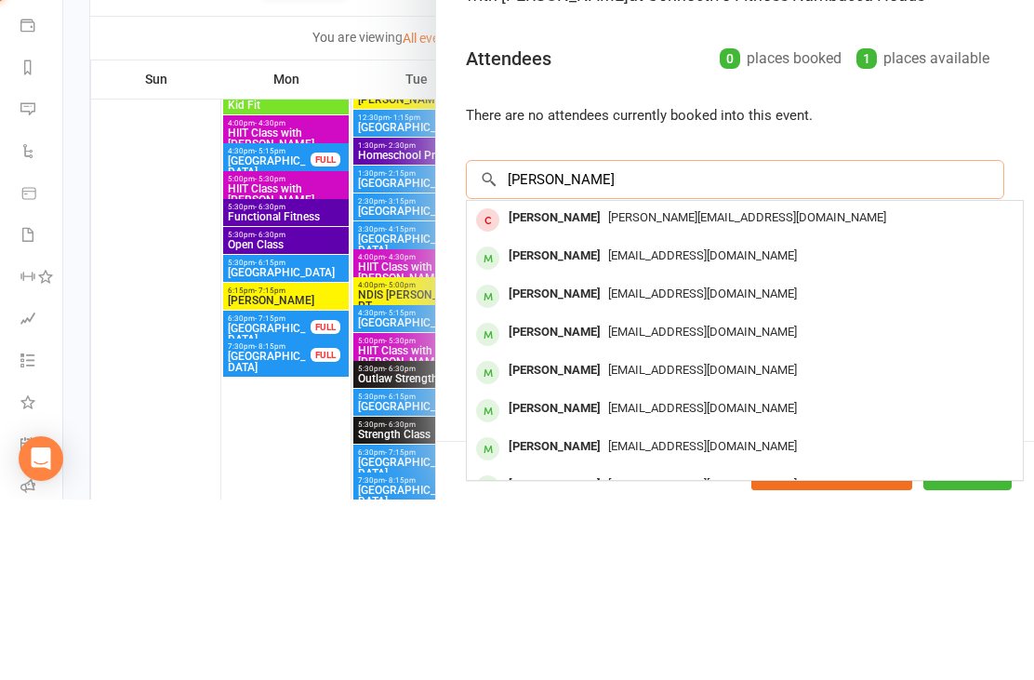
type input "[PERSON_NAME]"
click at [675, 429] on span "[EMAIL_ADDRESS][DOMAIN_NAME]" at bounding box center [702, 436] width 189 height 14
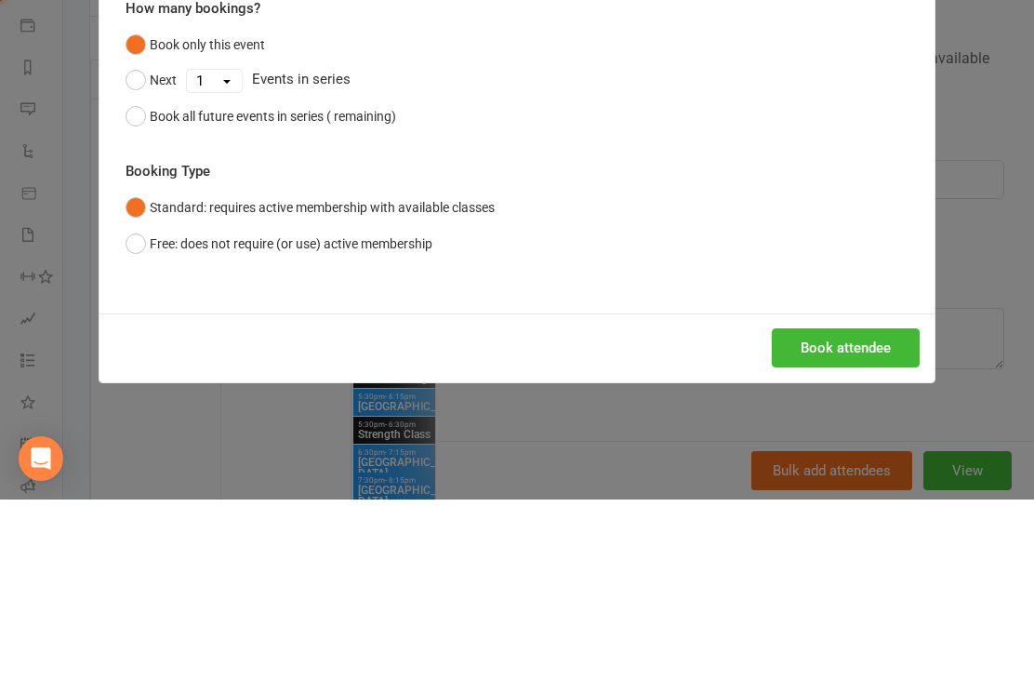
scroll to position [2776, 0]
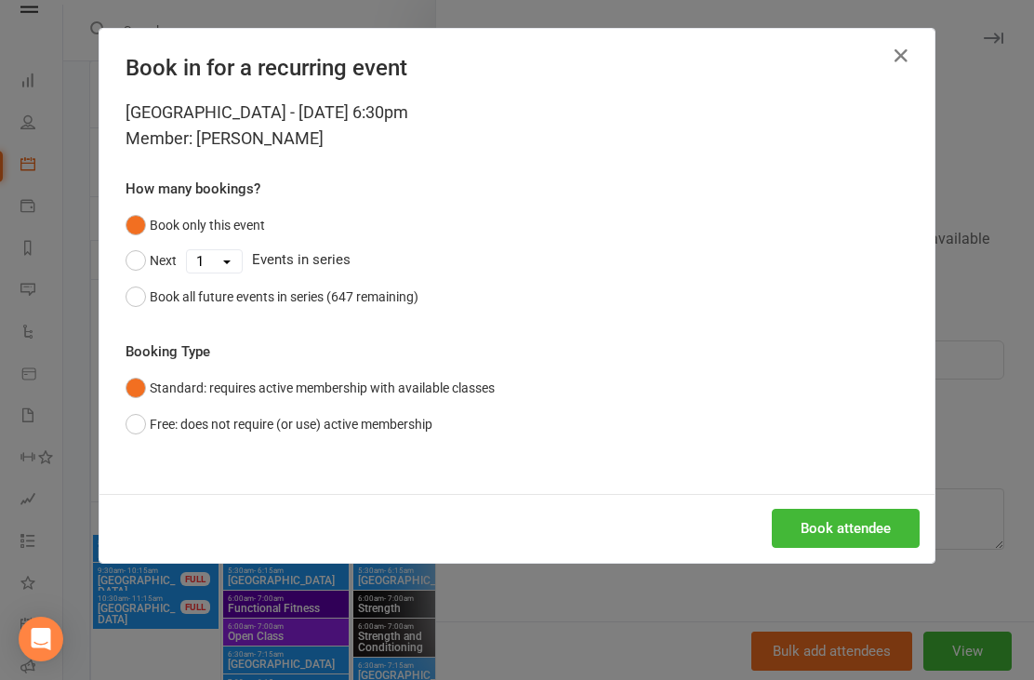
click at [844, 529] on button "Book attendee" at bounding box center [846, 528] width 148 height 39
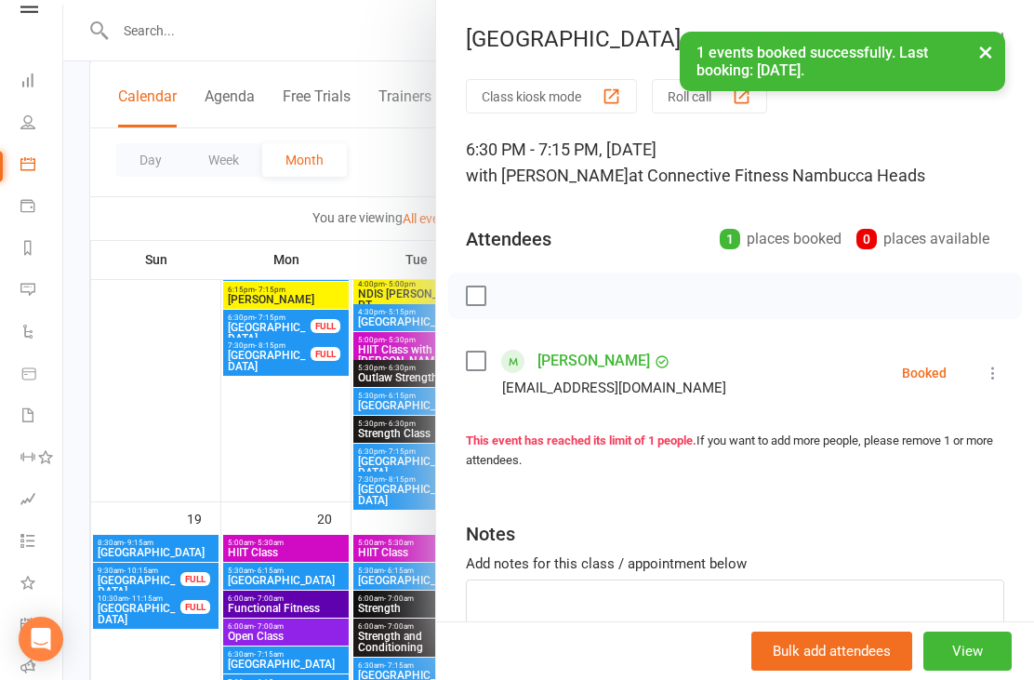
click at [151, 460] on div at bounding box center [548, 340] width 971 height 680
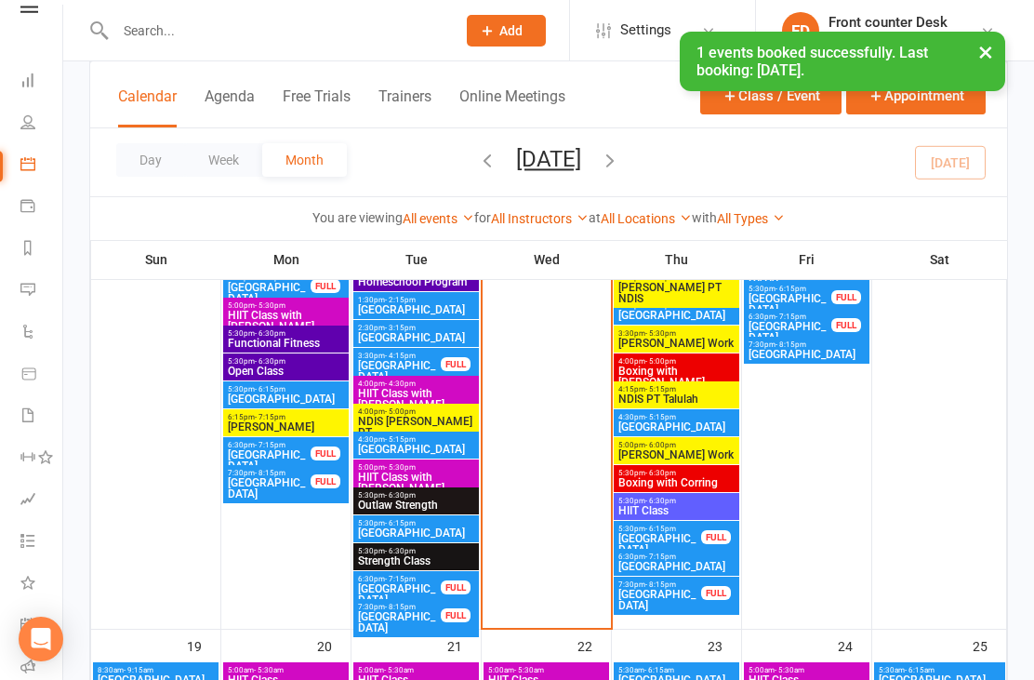
scroll to position [2647, 0]
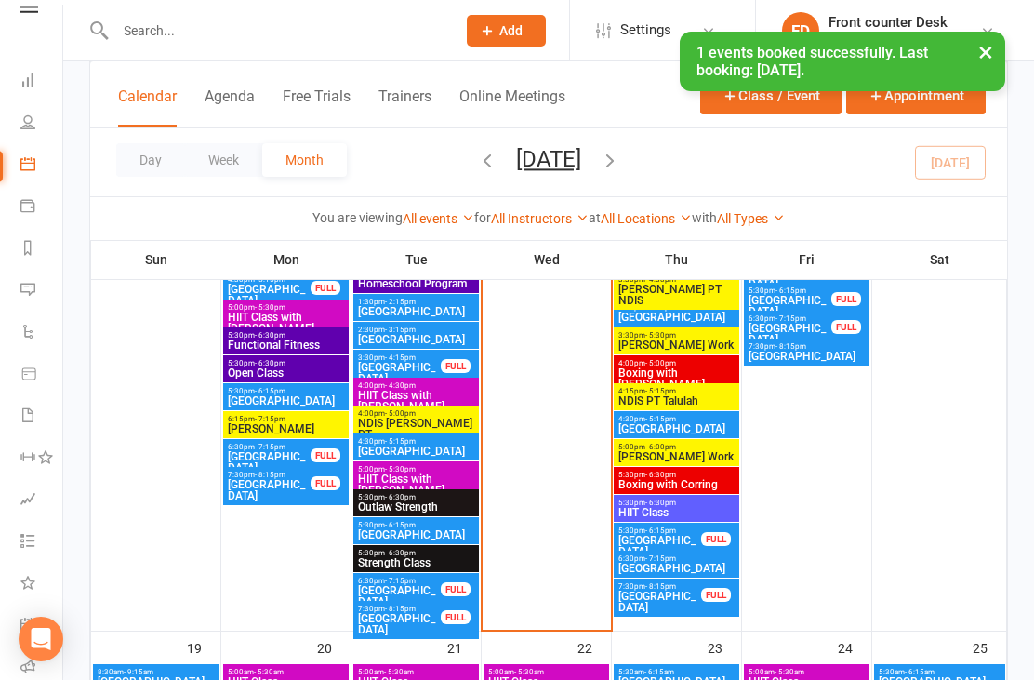
click at [31, 32] on div "× 1 events booked successfully. Last booking: [DATE]." at bounding box center [505, 32] width 1010 height 0
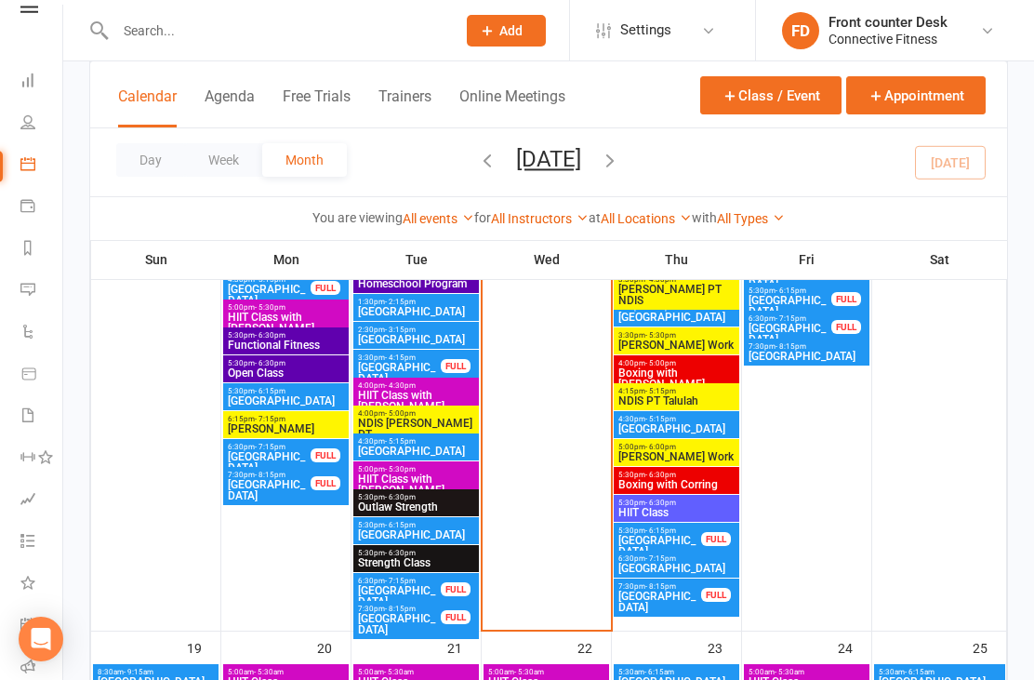
click at [271, 304] on span "- 5:30pm" at bounding box center [270, 307] width 31 height 8
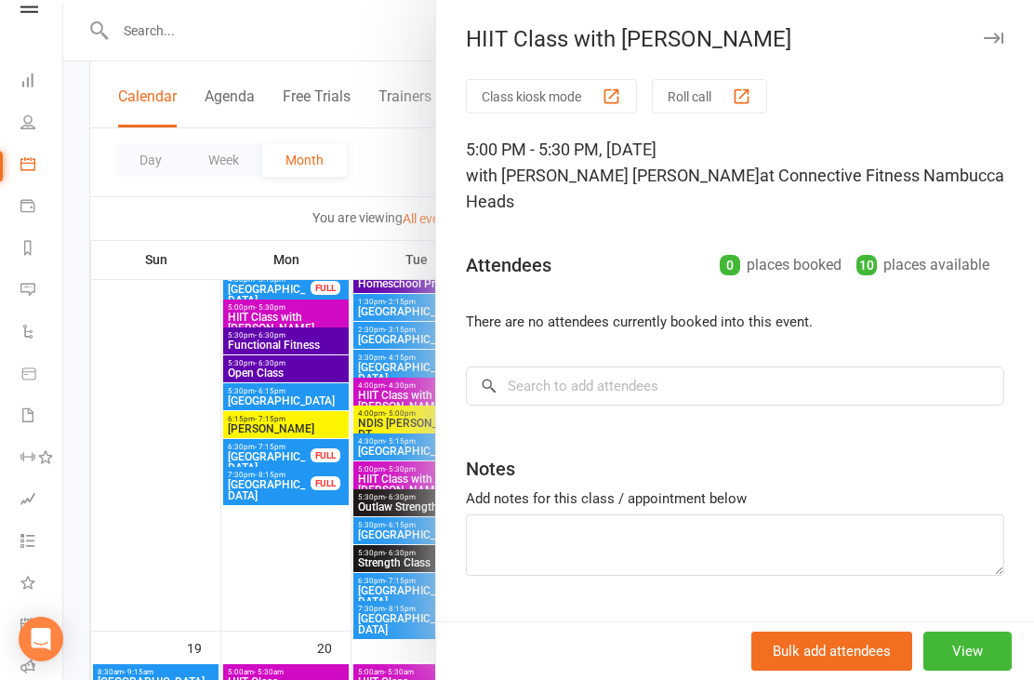
click at [185, 510] on div at bounding box center [548, 340] width 971 height 680
